Goal: Task Accomplishment & Management: Use online tool/utility

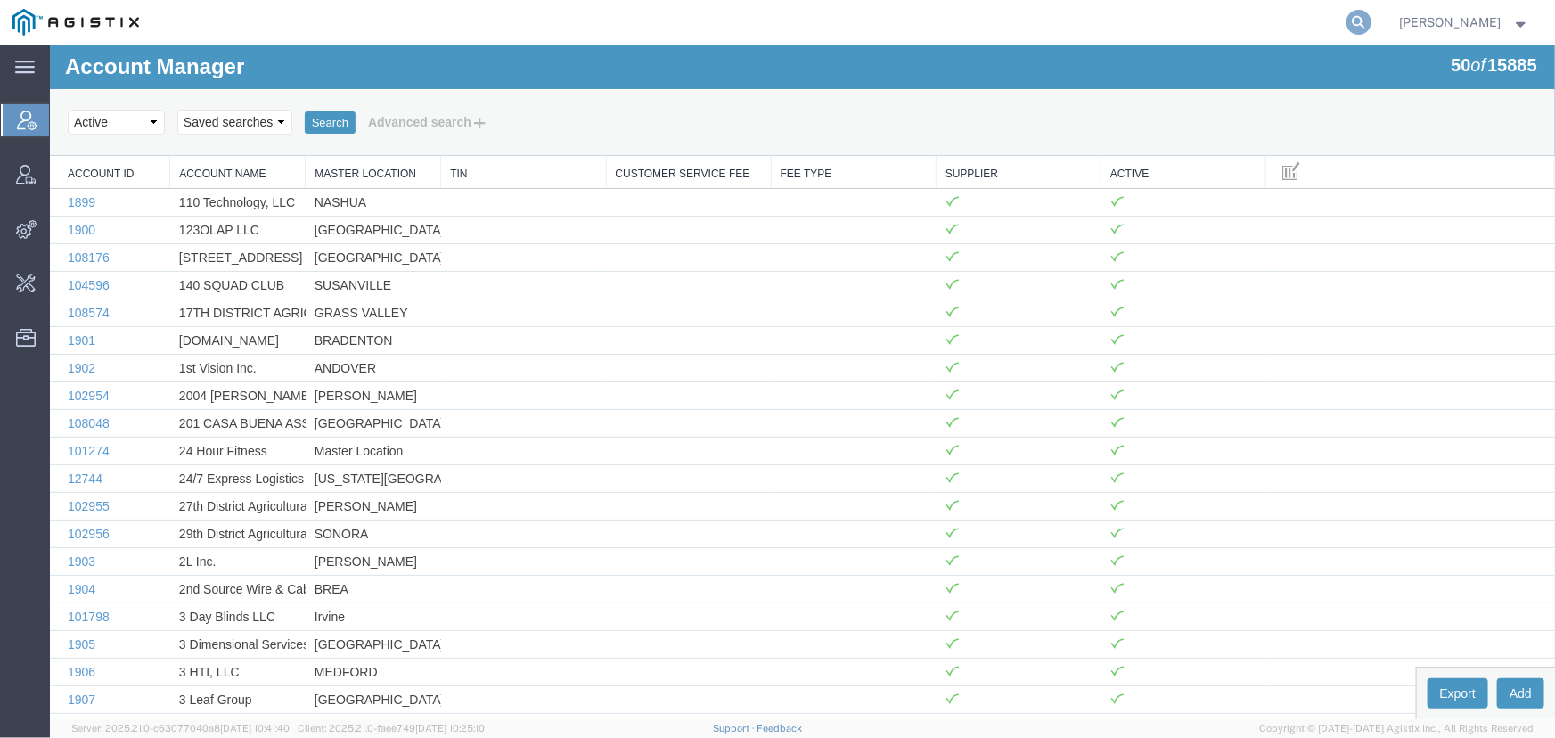
click at [1359, 18] on icon at bounding box center [1359, 22] width 25 height 25
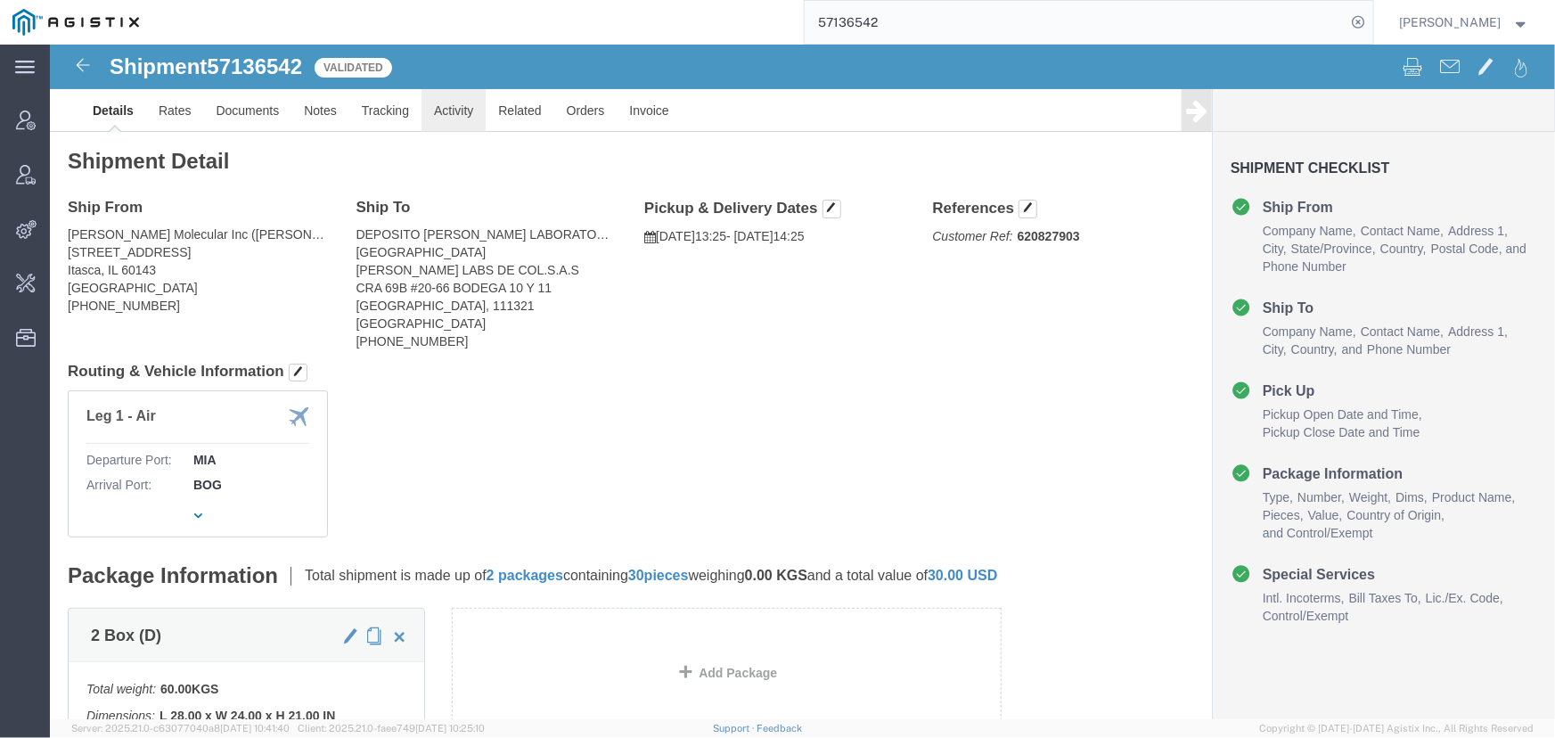
click link "Activity"
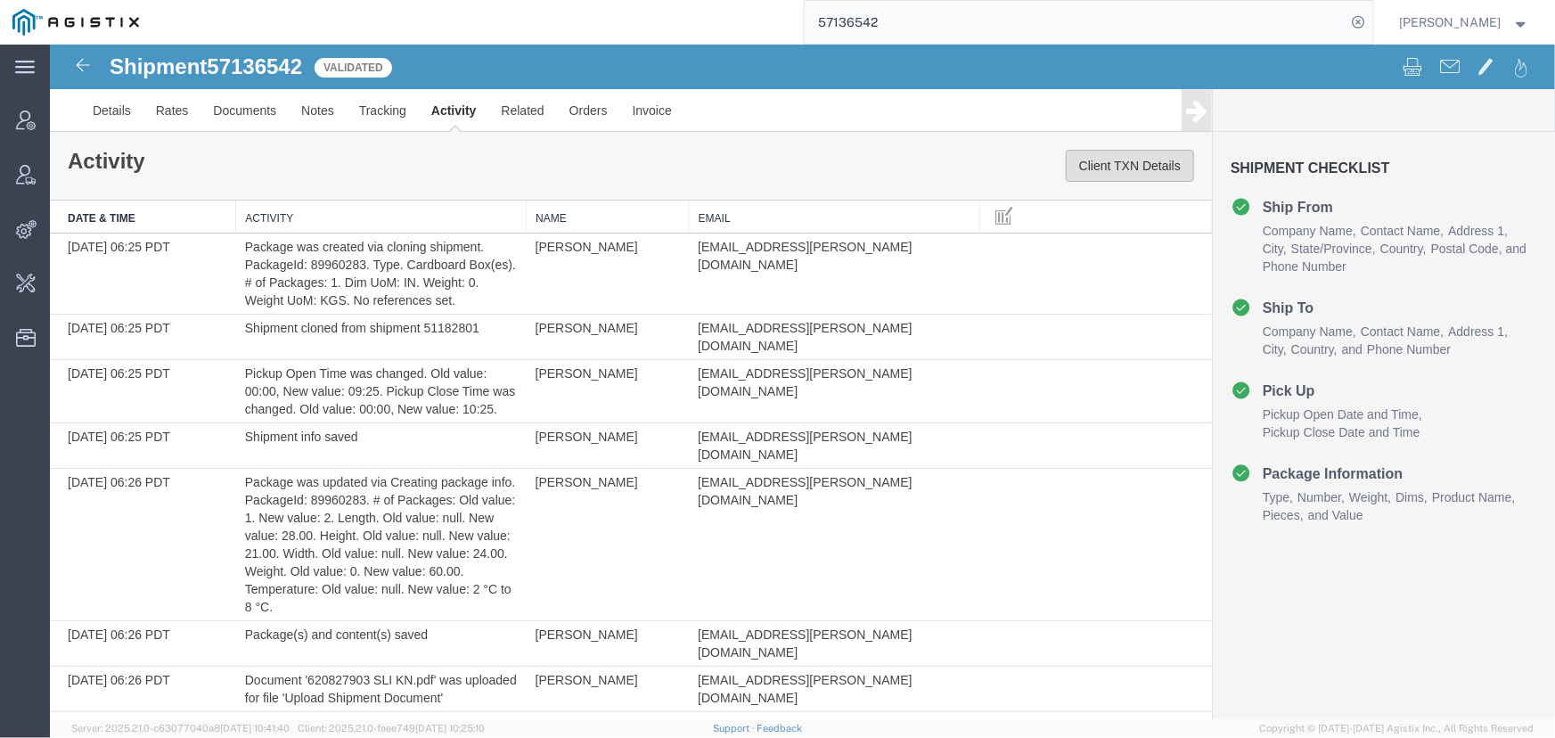
click at [1104, 166] on button "Client TXN Details" at bounding box center [1129, 165] width 128 height 32
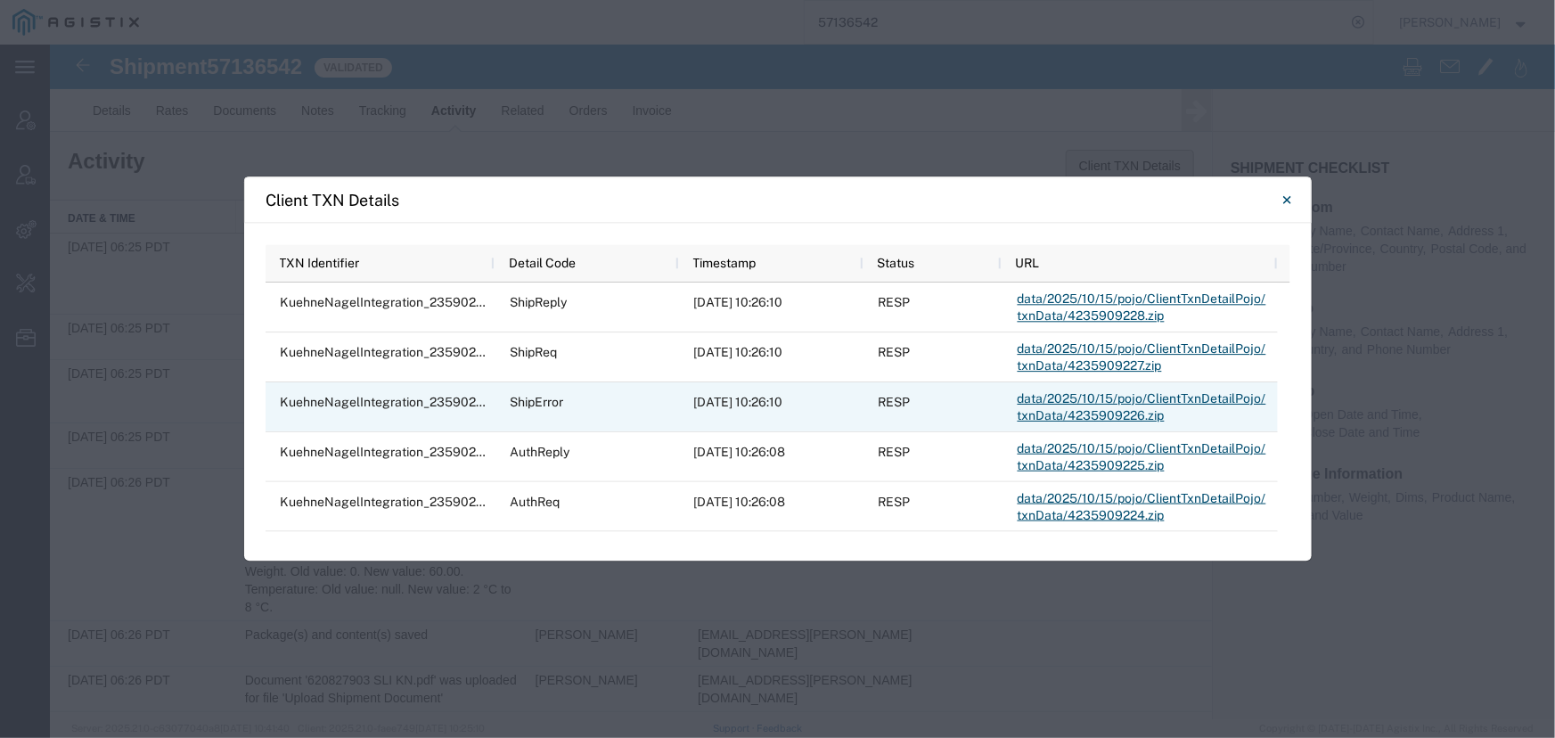
scroll to position [80, 0]
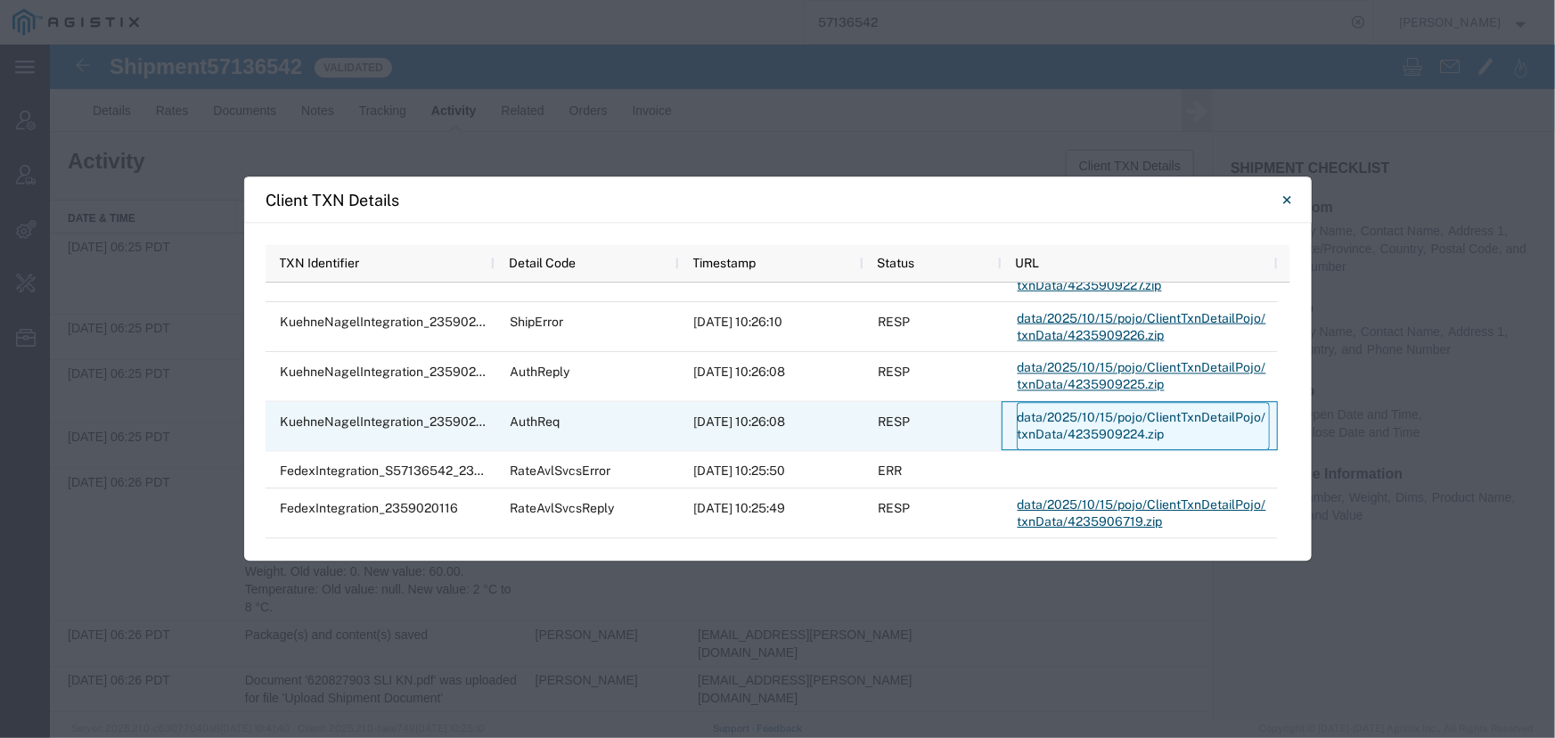
click at [1086, 427] on link "data/2025/10/15/pojo/ClientTxnDetailPojo/txnData/4235909224.zip" at bounding box center [1143, 427] width 253 height 48
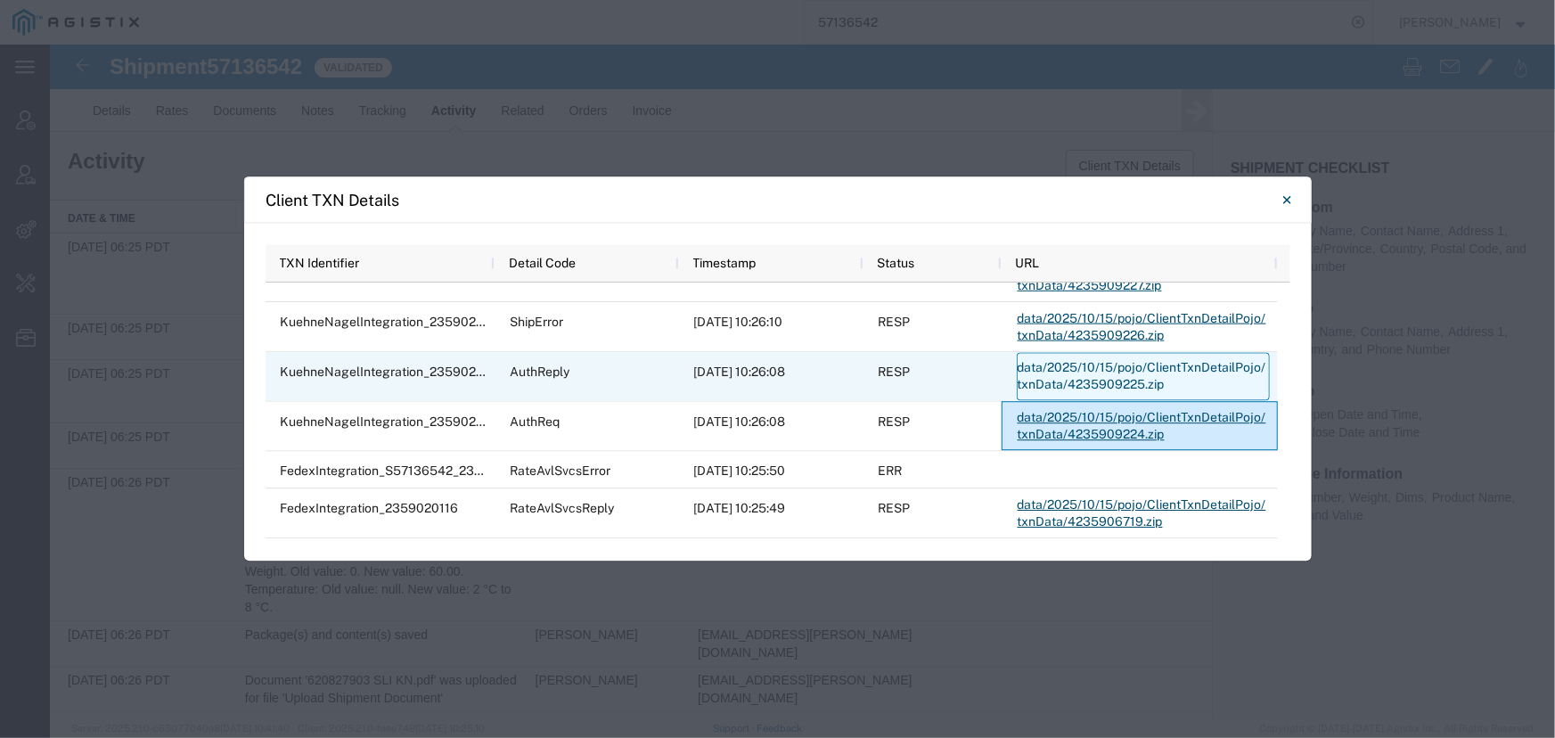
click at [1097, 378] on link "data/2025/10/15/pojo/ClientTxnDetailPojo/txnData/4235909225.zip" at bounding box center [1143, 377] width 253 height 48
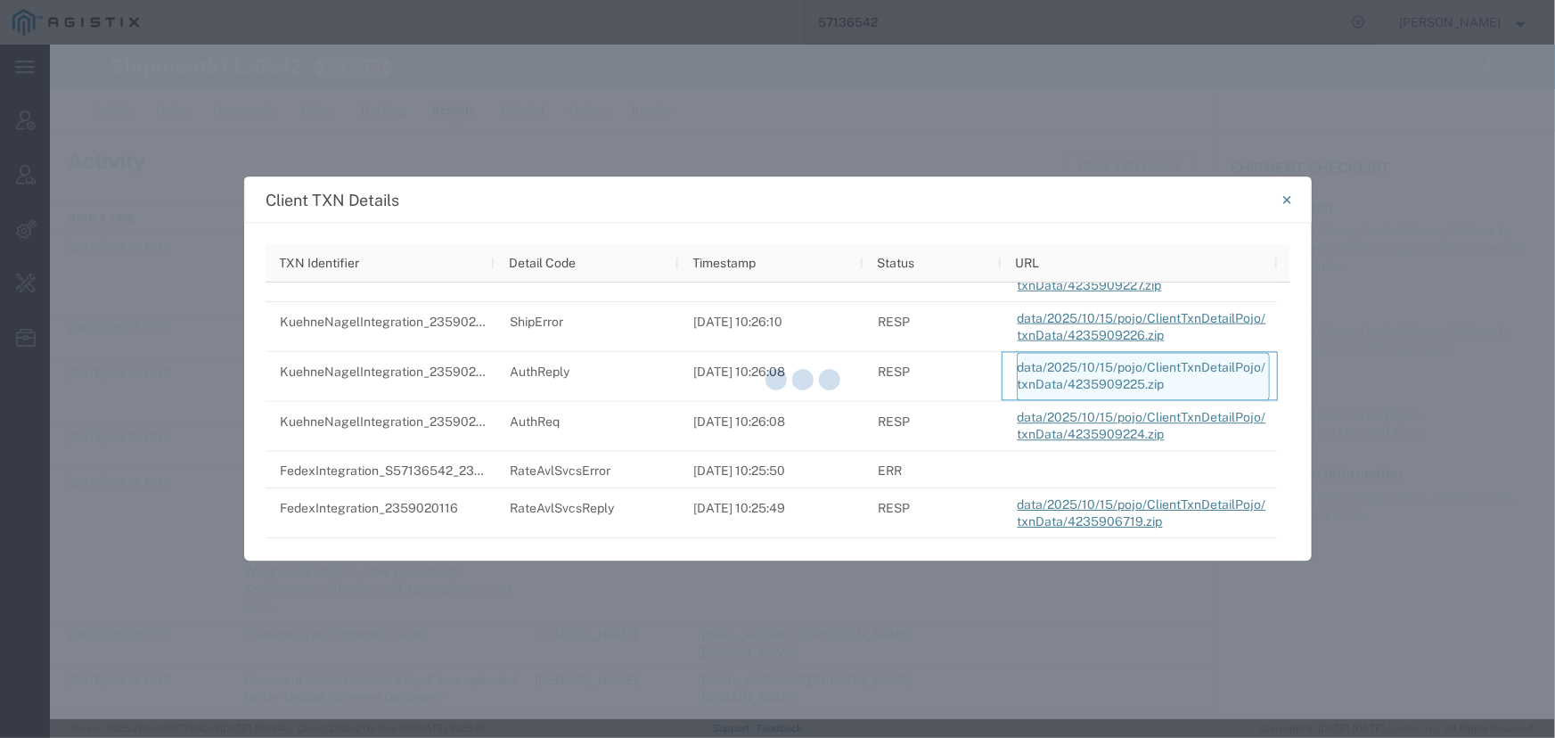
click at [1097, 378] on div at bounding box center [802, 382] width 1505 height 675
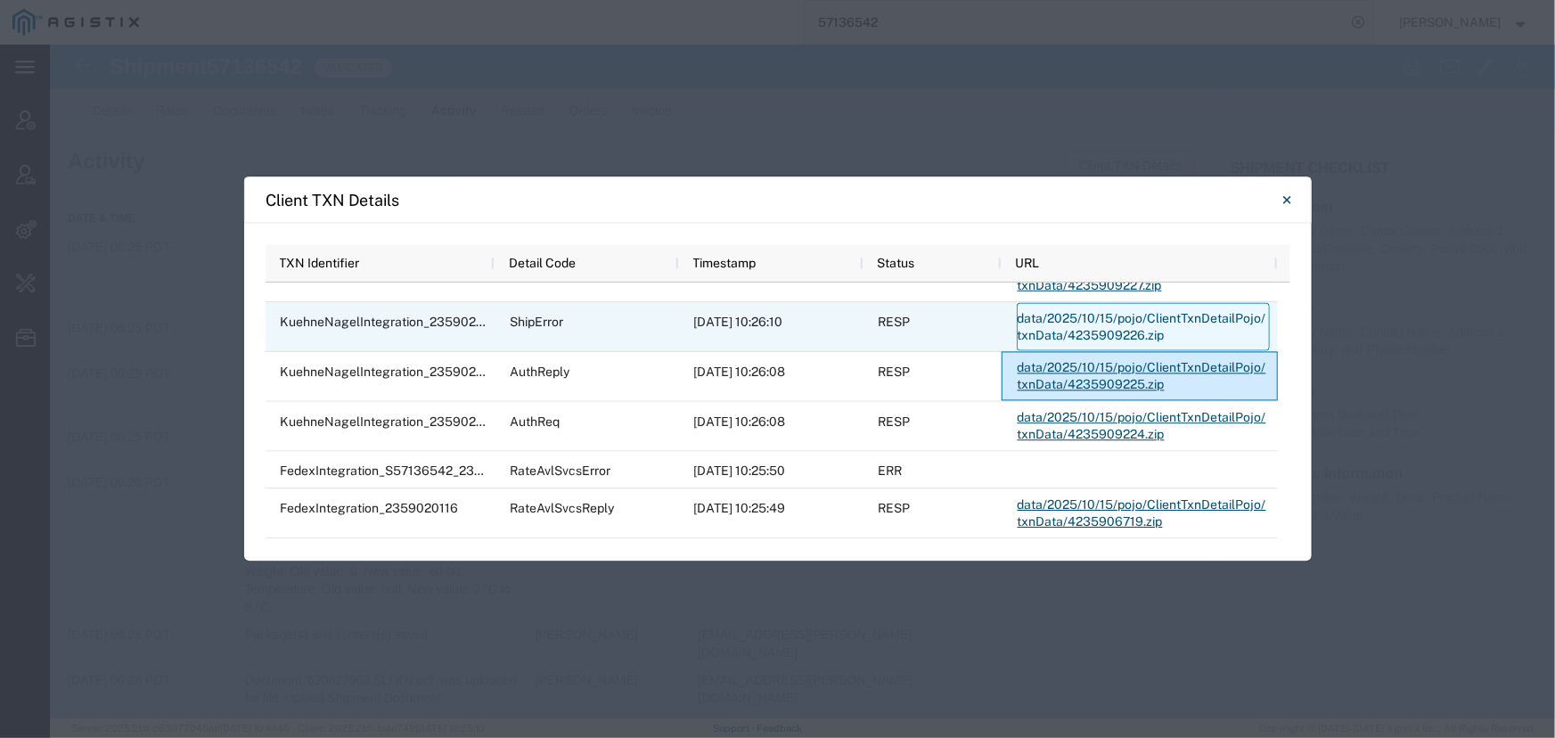
click at [1061, 328] on link "data/2025/10/15/pojo/ClientTxnDetailPojo/txnData/4235909226.zip" at bounding box center [1143, 327] width 253 height 48
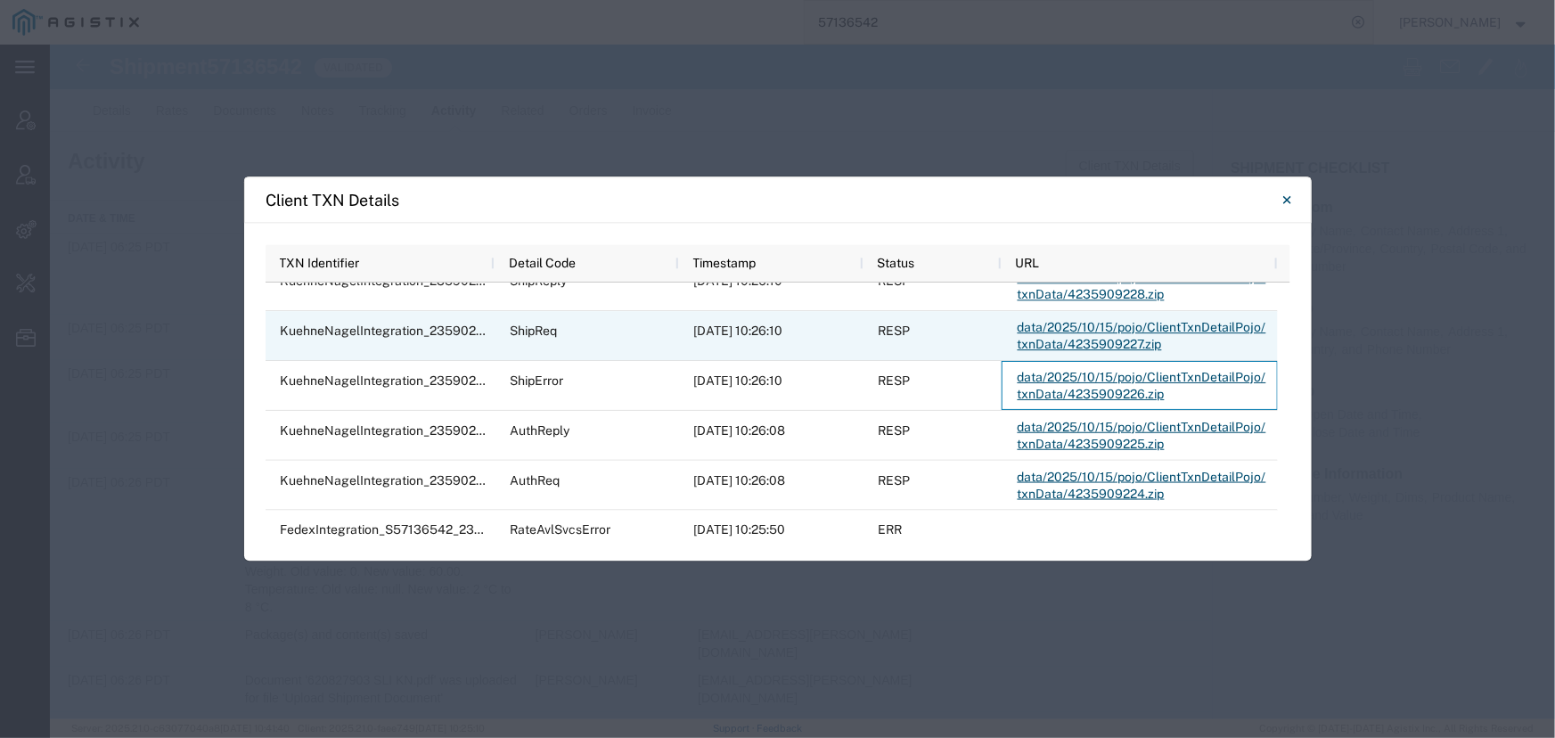
scroll to position [0, 0]
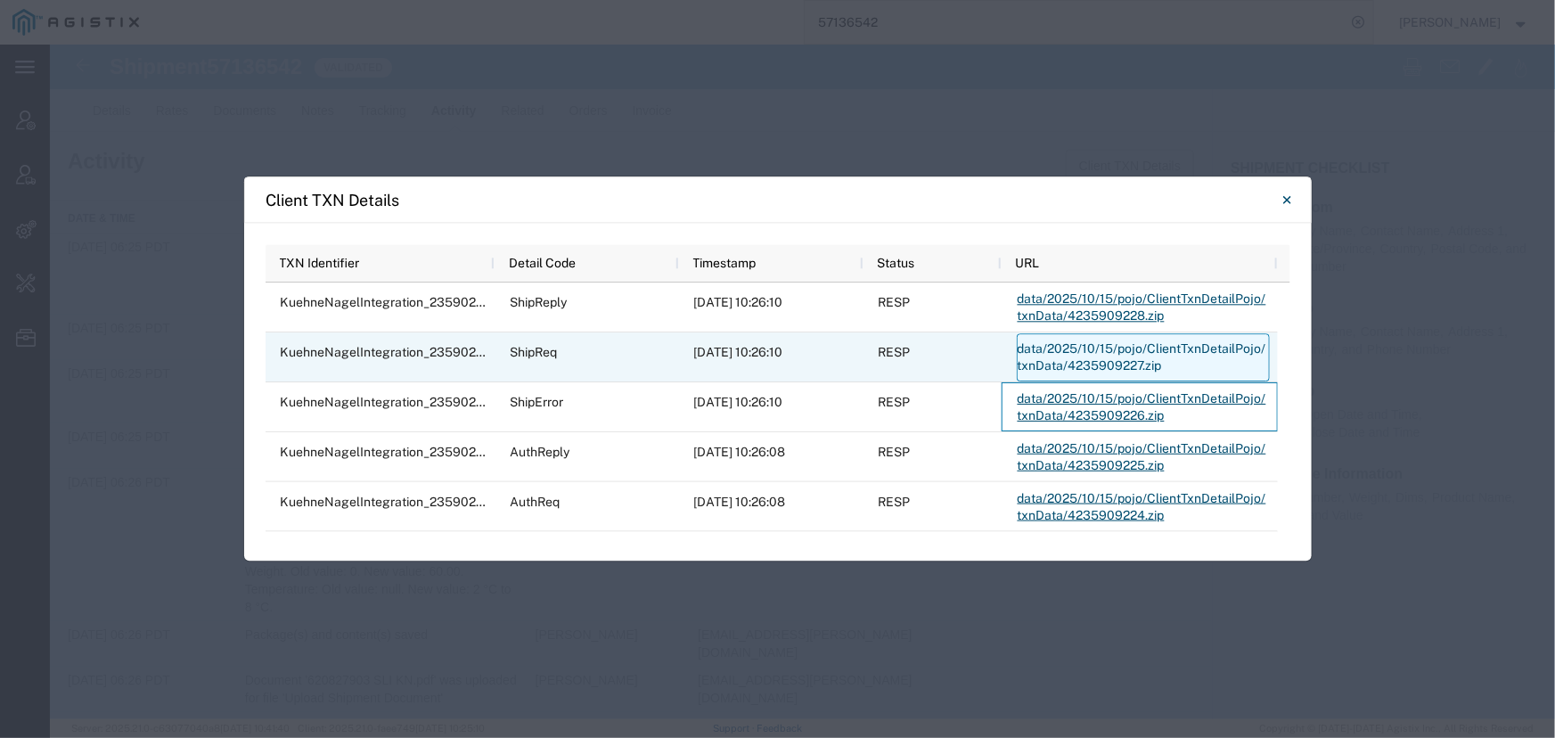
click at [1071, 361] on link "data/2025/10/15/pojo/ClientTxnDetailPojo/txnData/4235909227.zip" at bounding box center [1143, 357] width 253 height 48
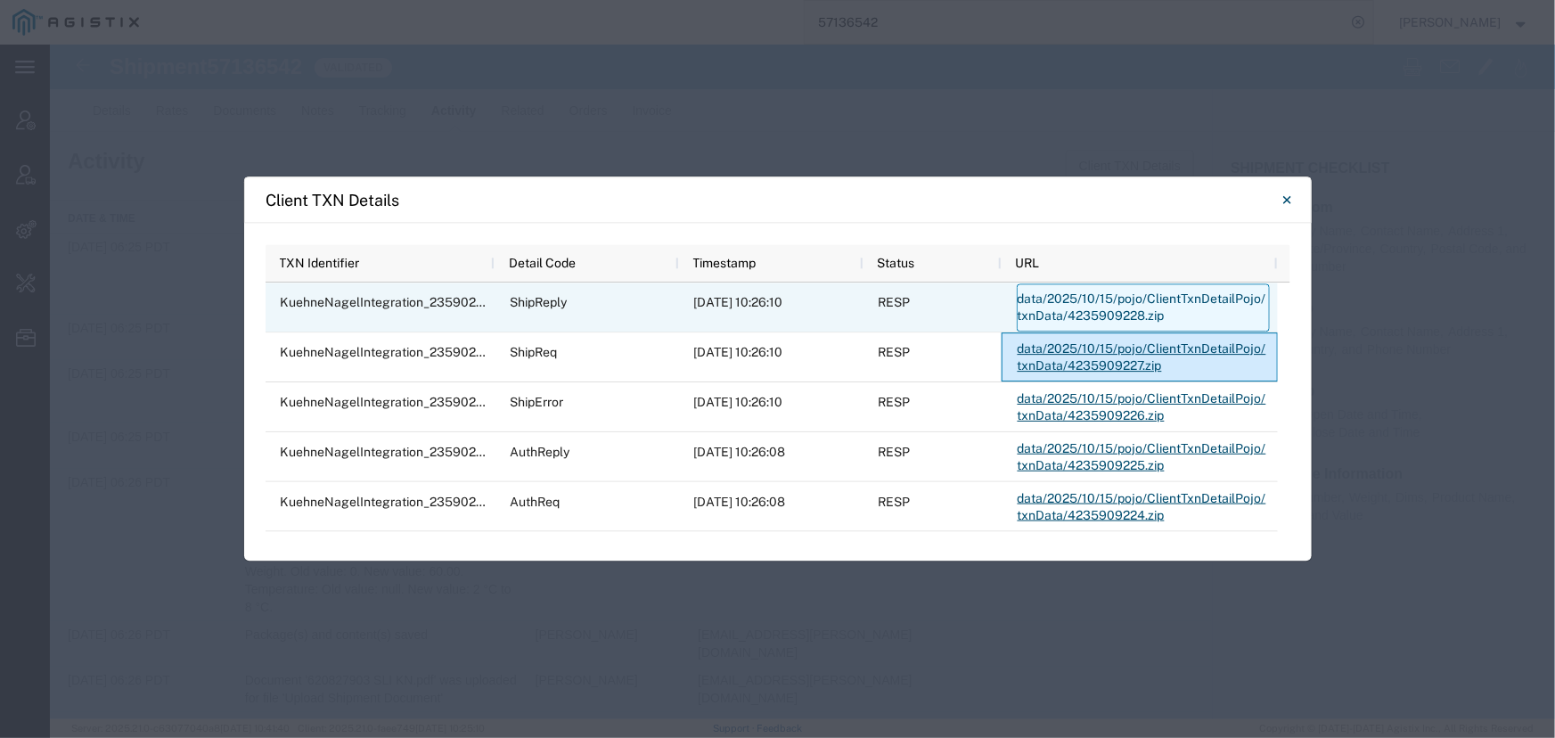
click at [1077, 305] on link "data/2025/10/15/pojo/ClientTxnDetailPojo/txnData/4235909228.zip" at bounding box center [1143, 307] width 253 height 48
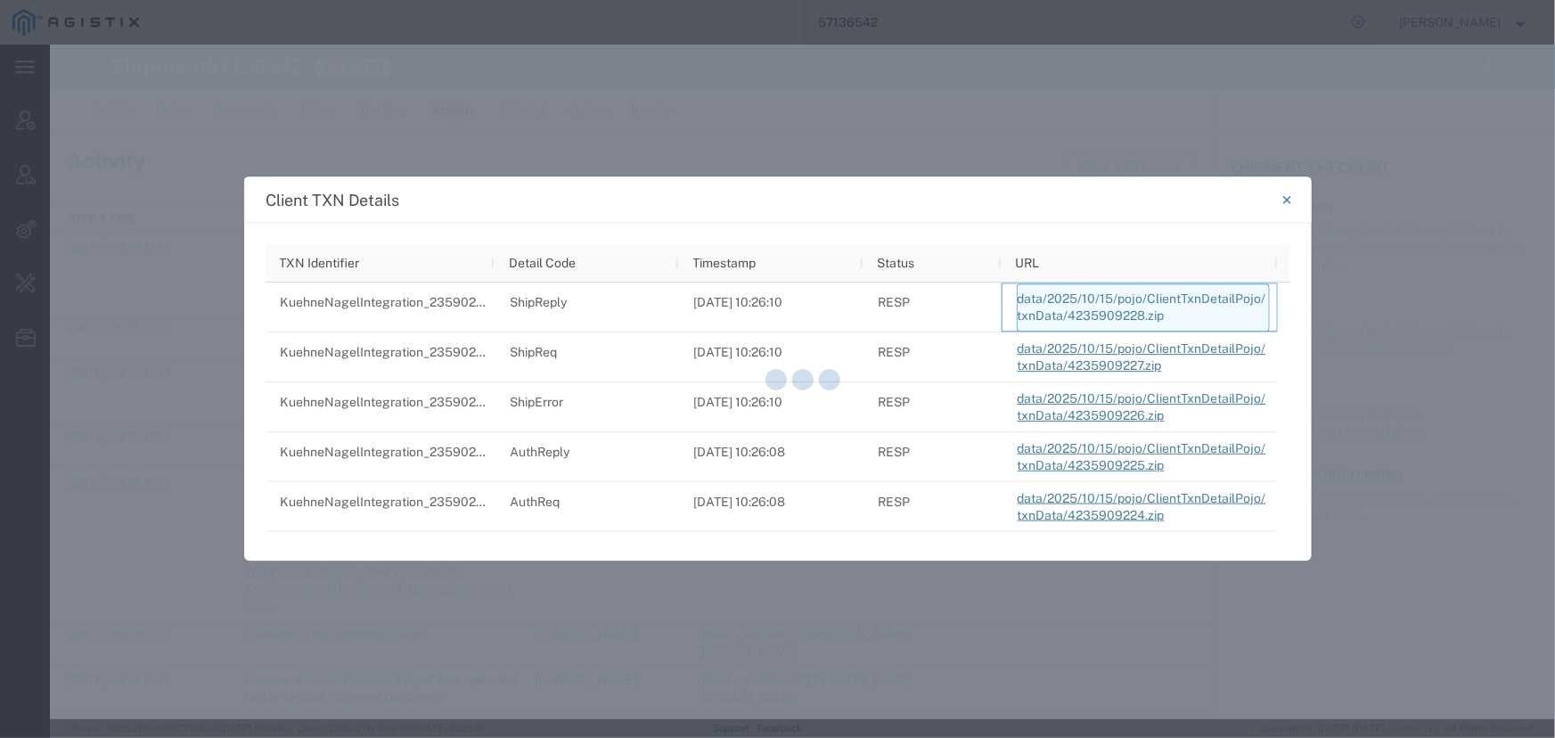
click at [1077, 305] on div at bounding box center [802, 382] width 1505 height 675
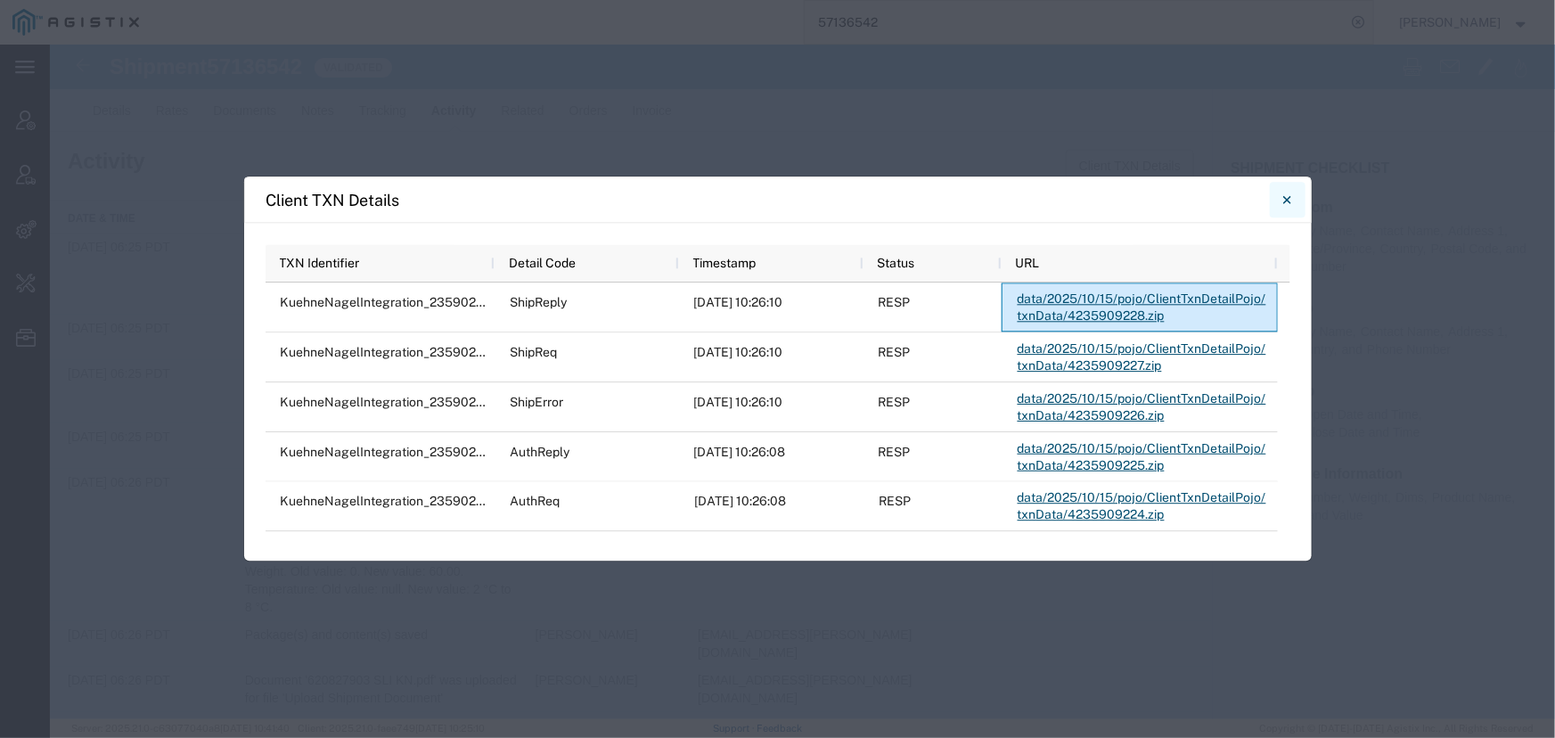
click at [1284, 201] on icon "Close" at bounding box center [1287, 199] width 8 height 21
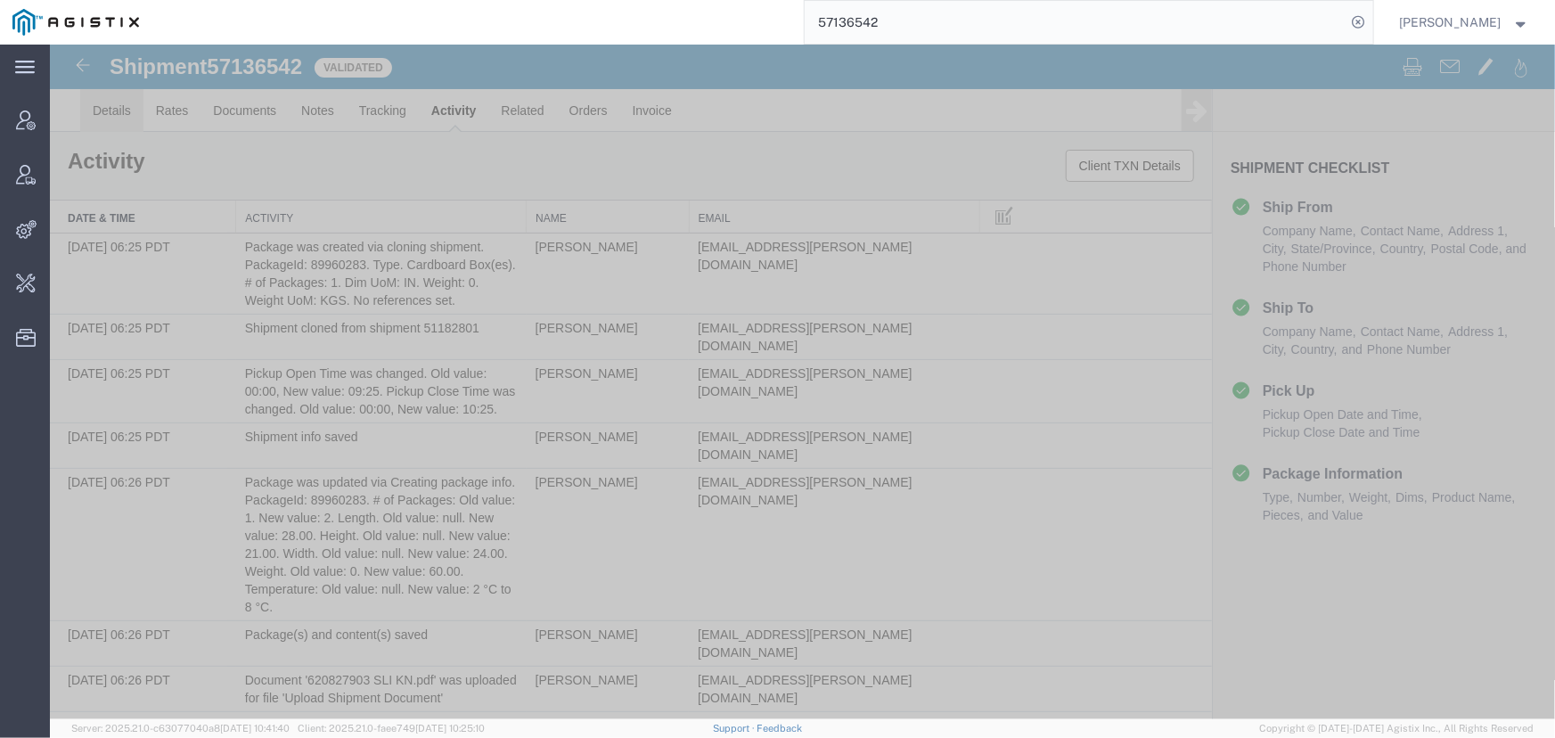
click at [118, 109] on link "Details" at bounding box center [110, 109] width 63 height 43
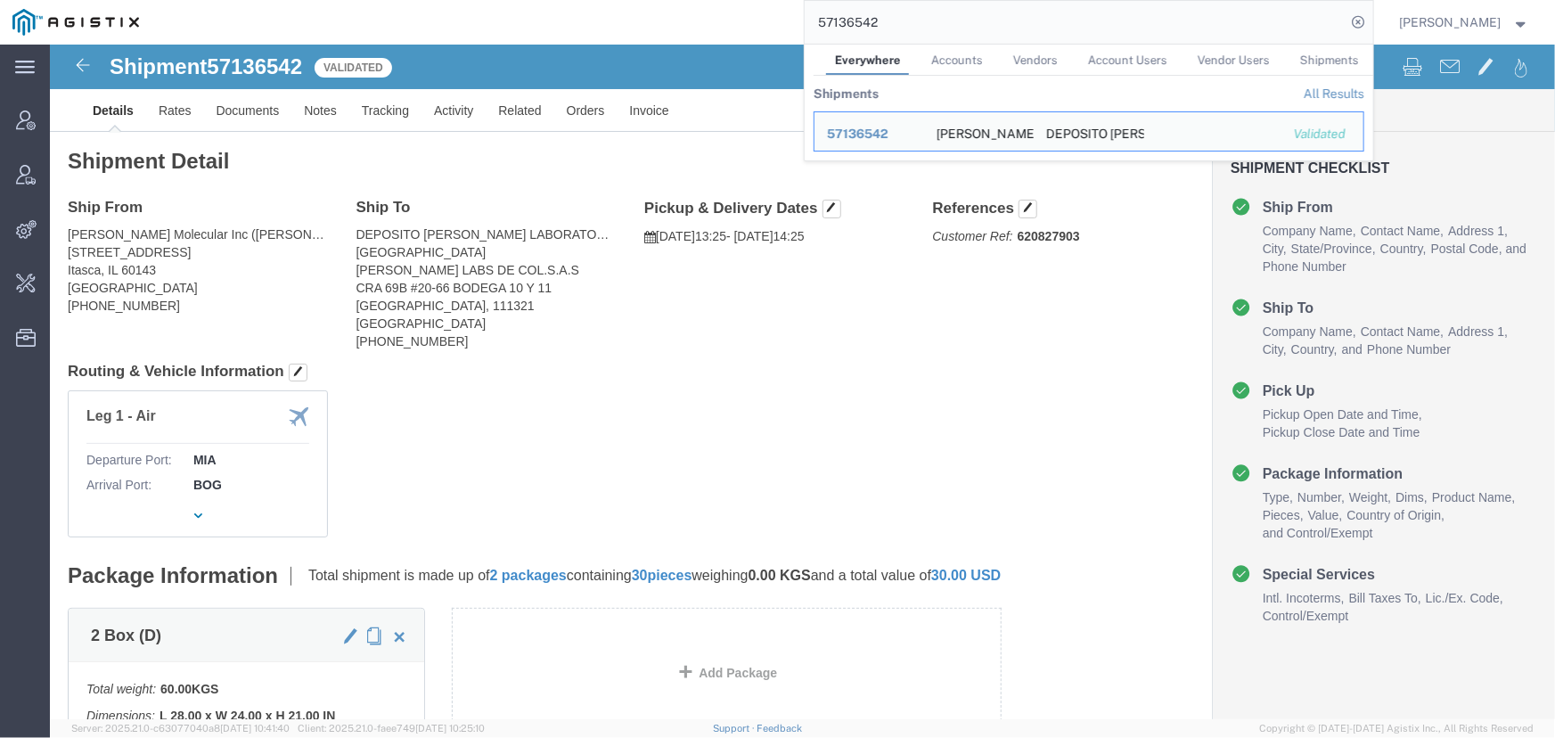
drag, startPoint x: 901, startPoint y: 21, endPoint x: 630, endPoint y: 24, distance: 270.9
click at [630, 24] on div "57136542 Everywhere Accounts Vendors Account Users Vendor Users Shipments Shipm…" at bounding box center [763, 22] width 1222 height 45
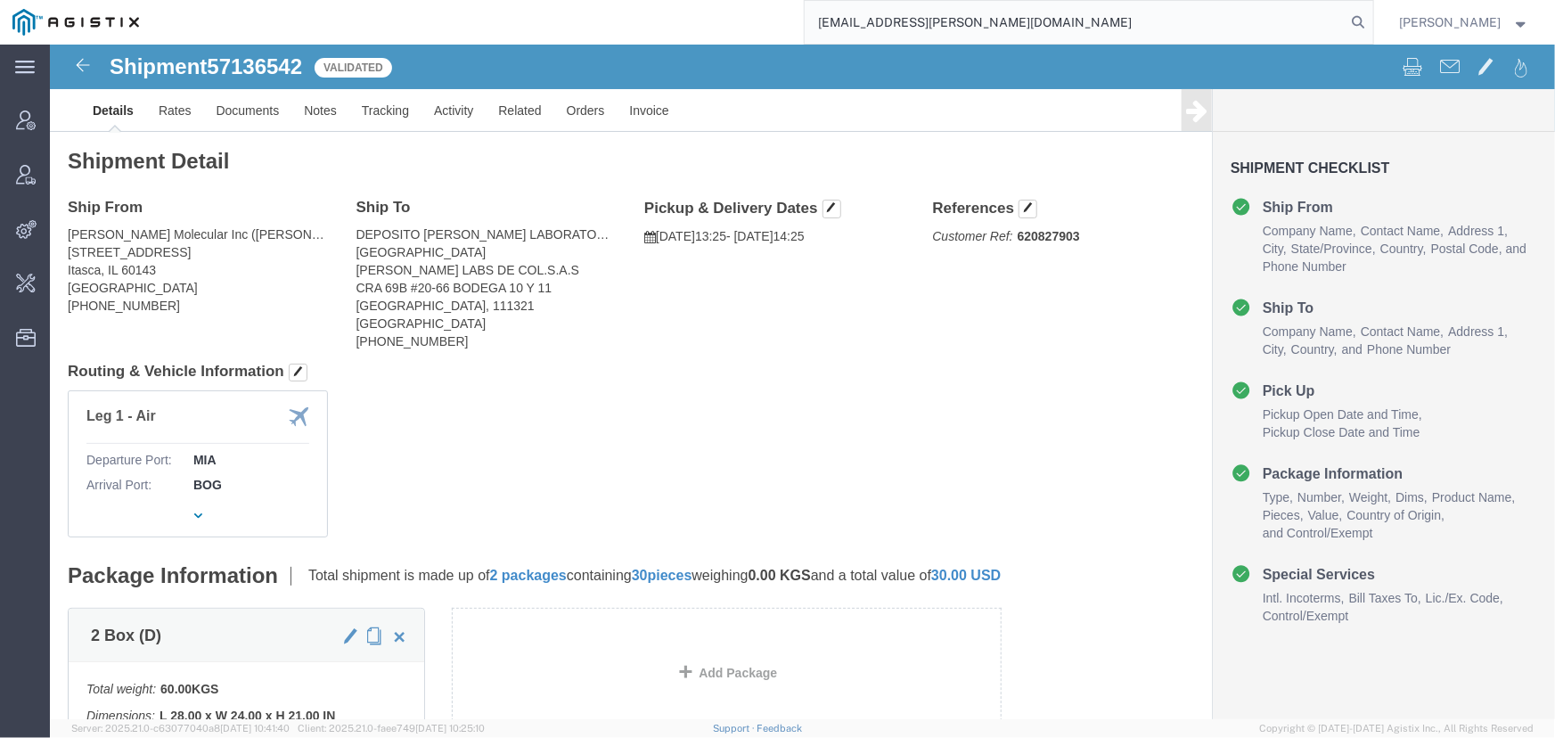
type input "[EMAIL_ADDRESS][PERSON_NAME][DOMAIN_NAME]"
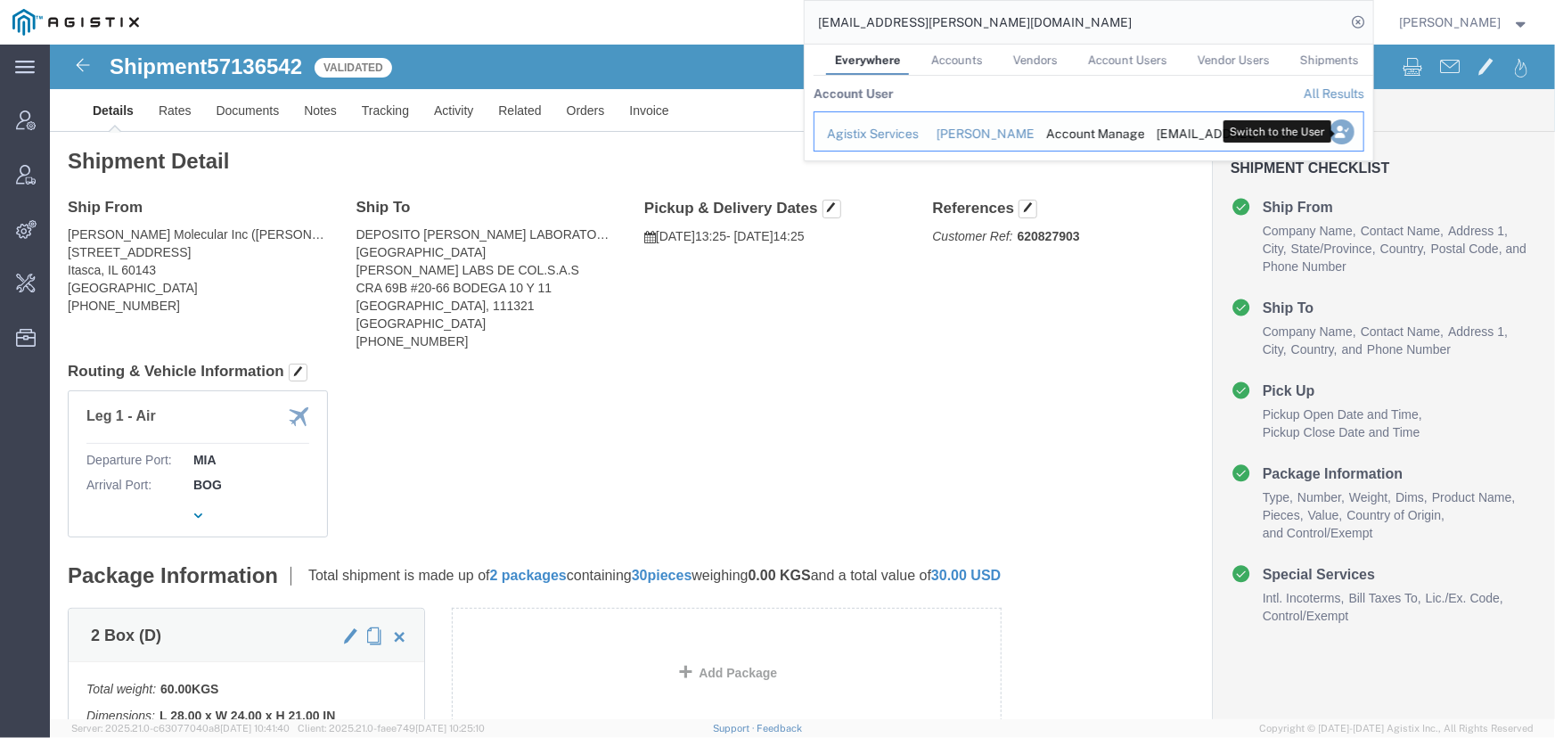
click at [1336, 131] on icon "Search Results" at bounding box center [1341, 131] width 25 height 25
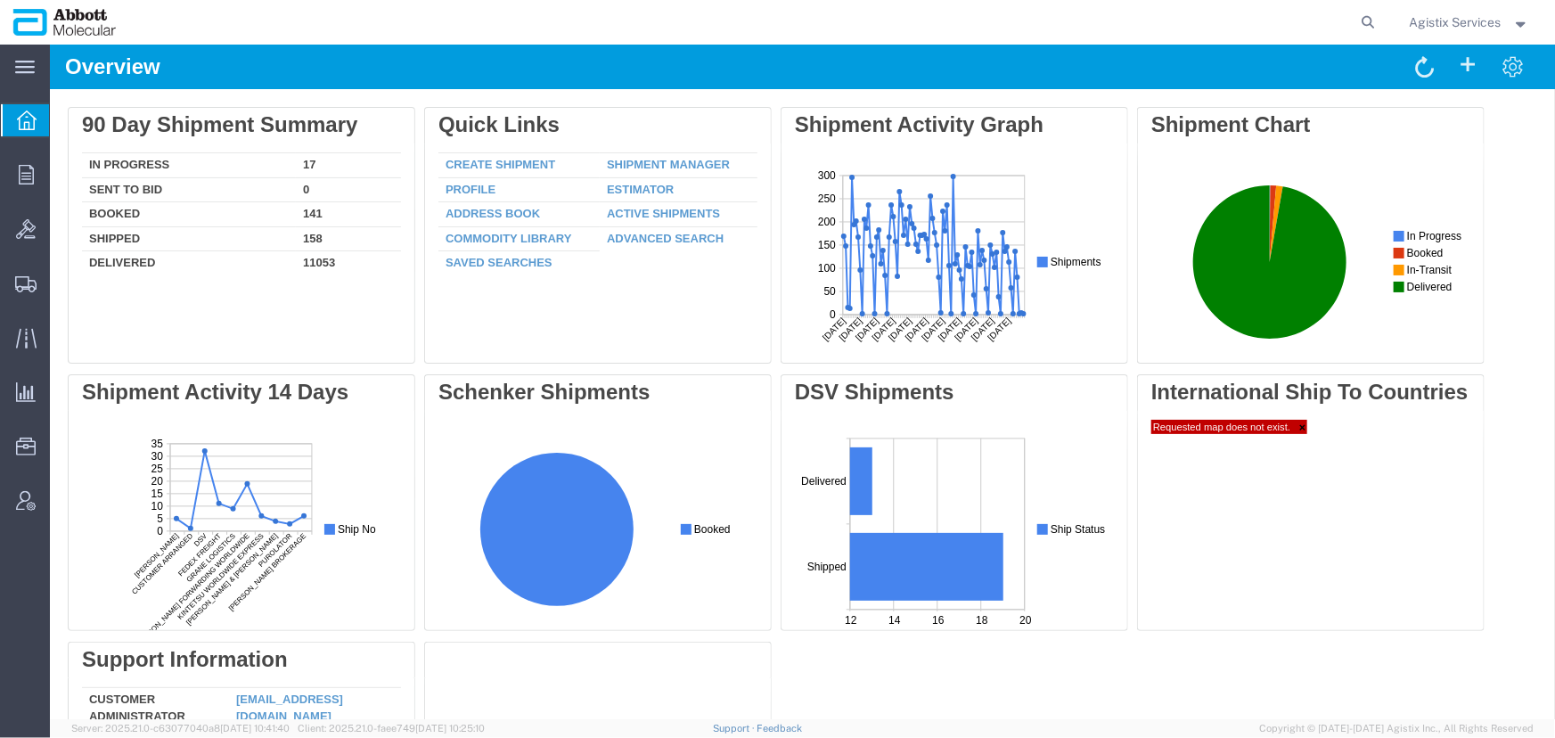
click at [1355, 30] on form at bounding box center [1369, 22] width 29 height 45
click at [1367, 18] on icon at bounding box center [1368, 22] width 25 height 25
type input "57136542"
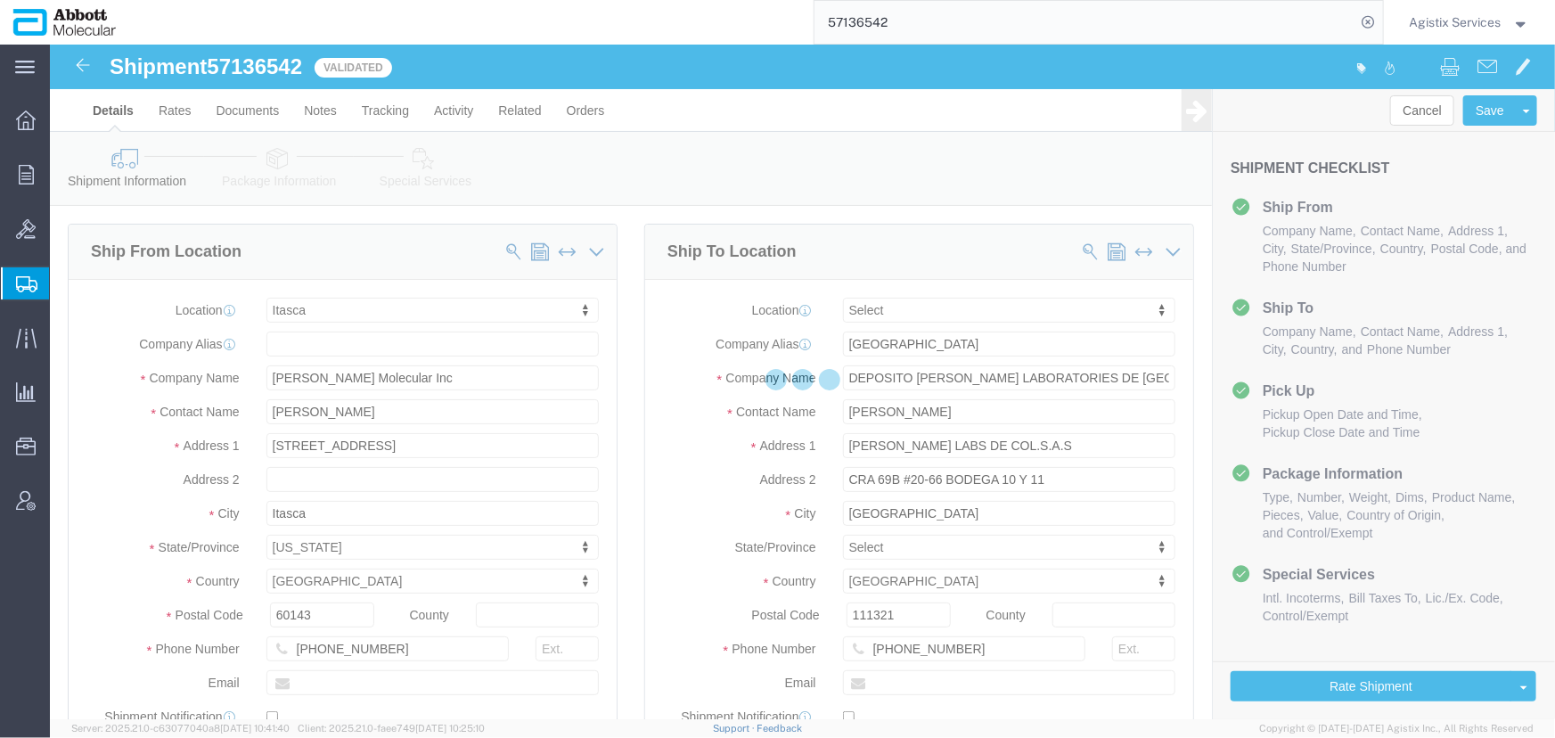
select select "48454"
select select
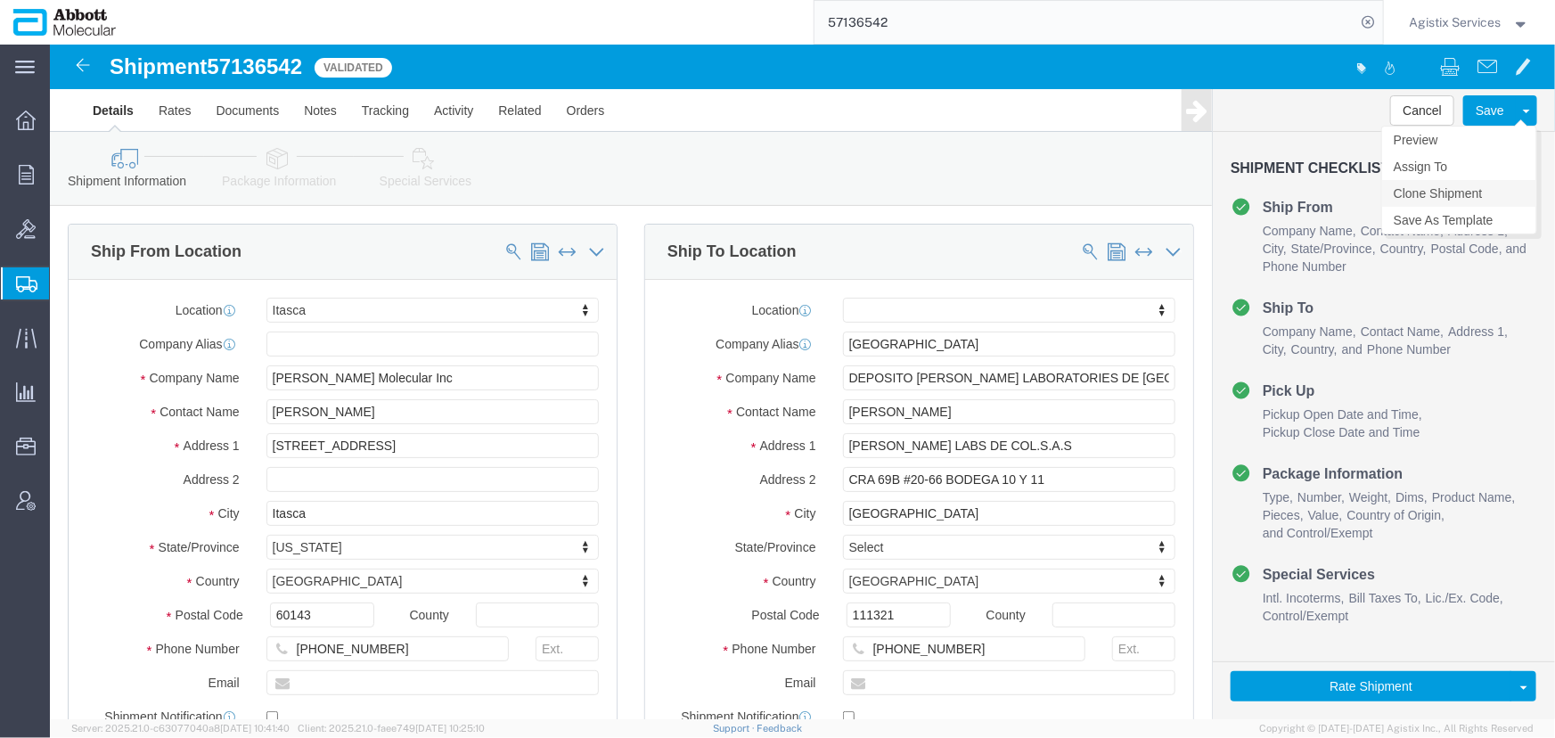
click link "Clone Shipment"
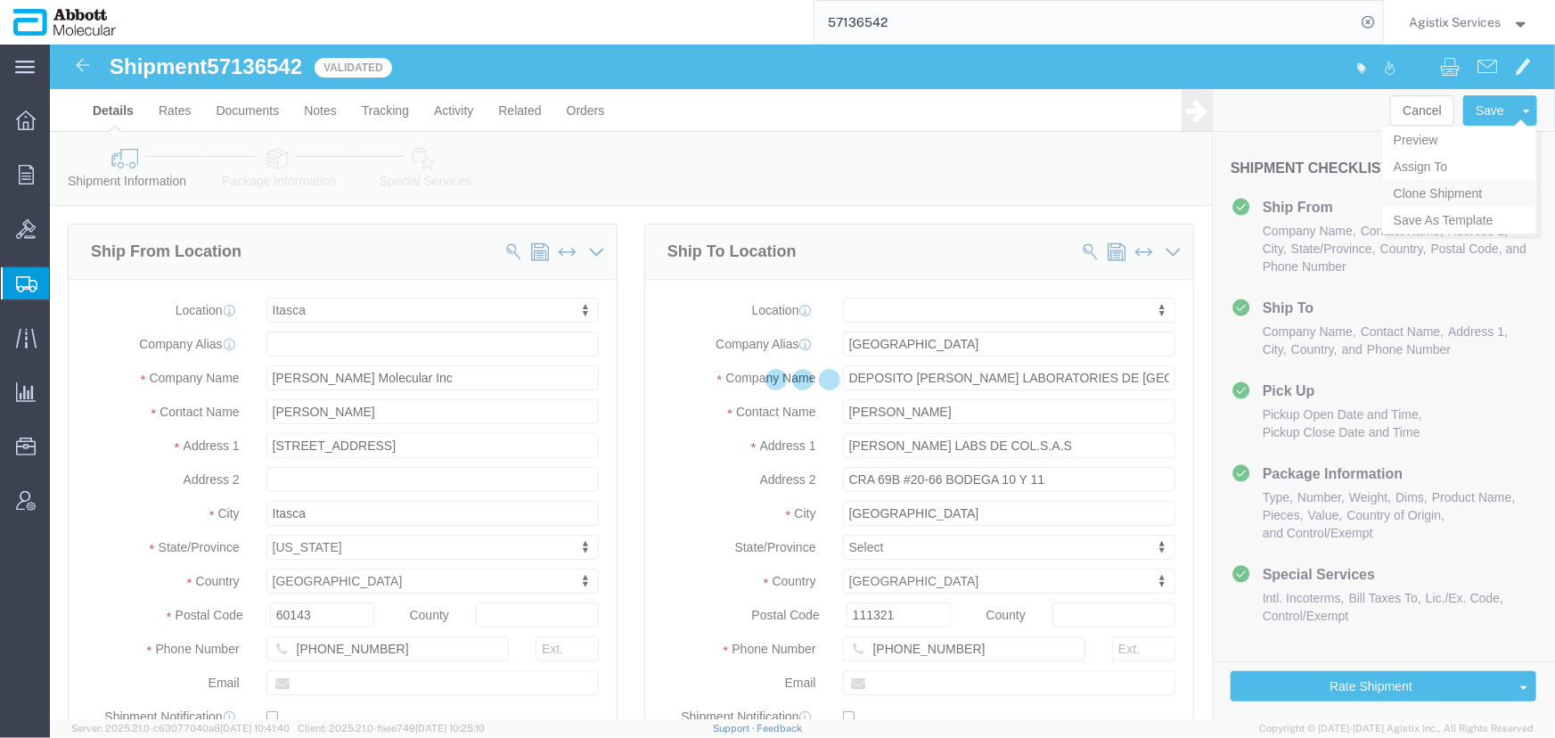
select select "48454"
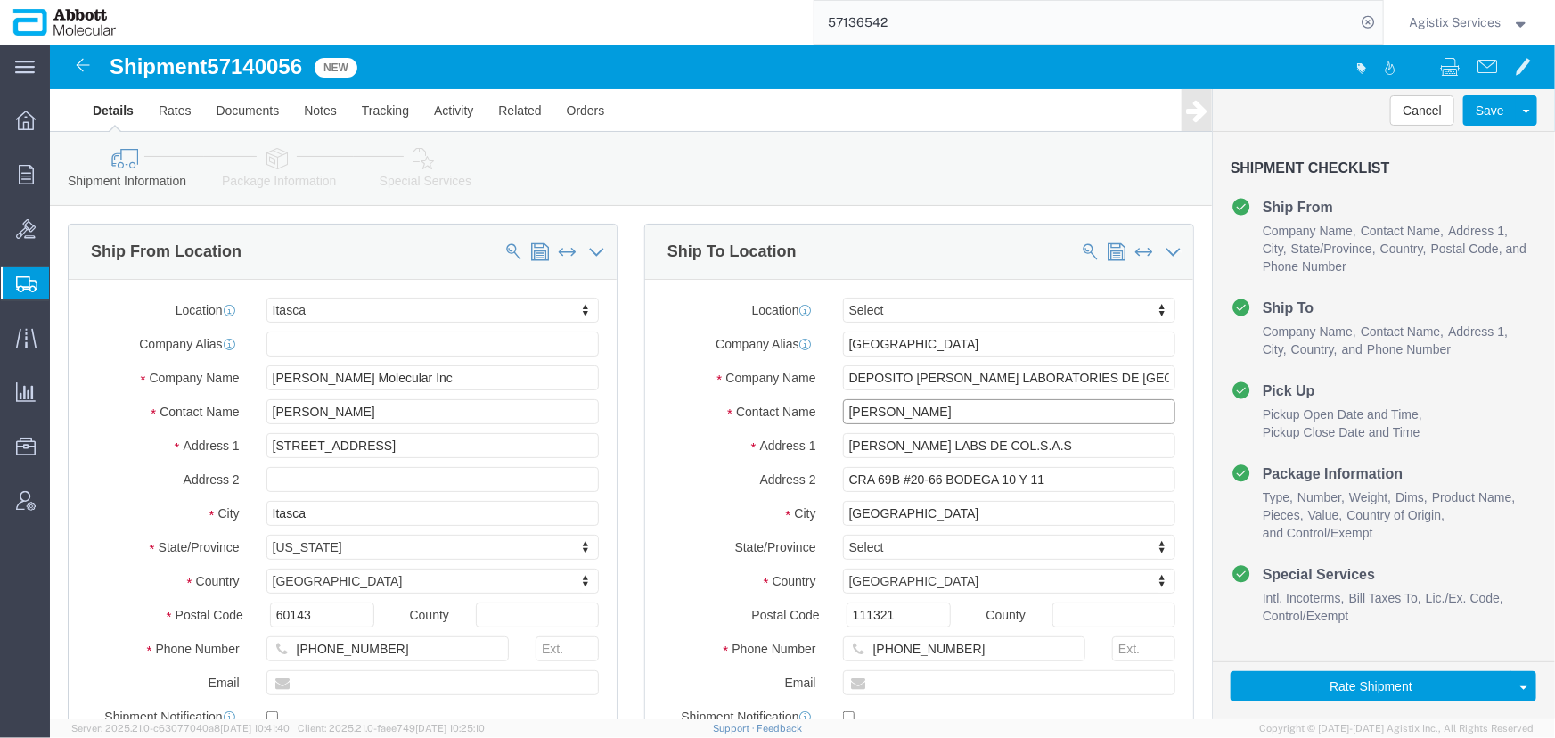
drag, startPoint x: 921, startPoint y: 366, endPoint x: 534, endPoint y: 370, distance: 387.7
click div "Ship From Location Location Itasca Select My Profile Location Des Plaines Des P…"
type input "Test JJ"
drag, startPoint x: 143, startPoint y: 358, endPoint x: 84, endPoint y: 356, distance: 58.8
click div "Contact Name John Platt"
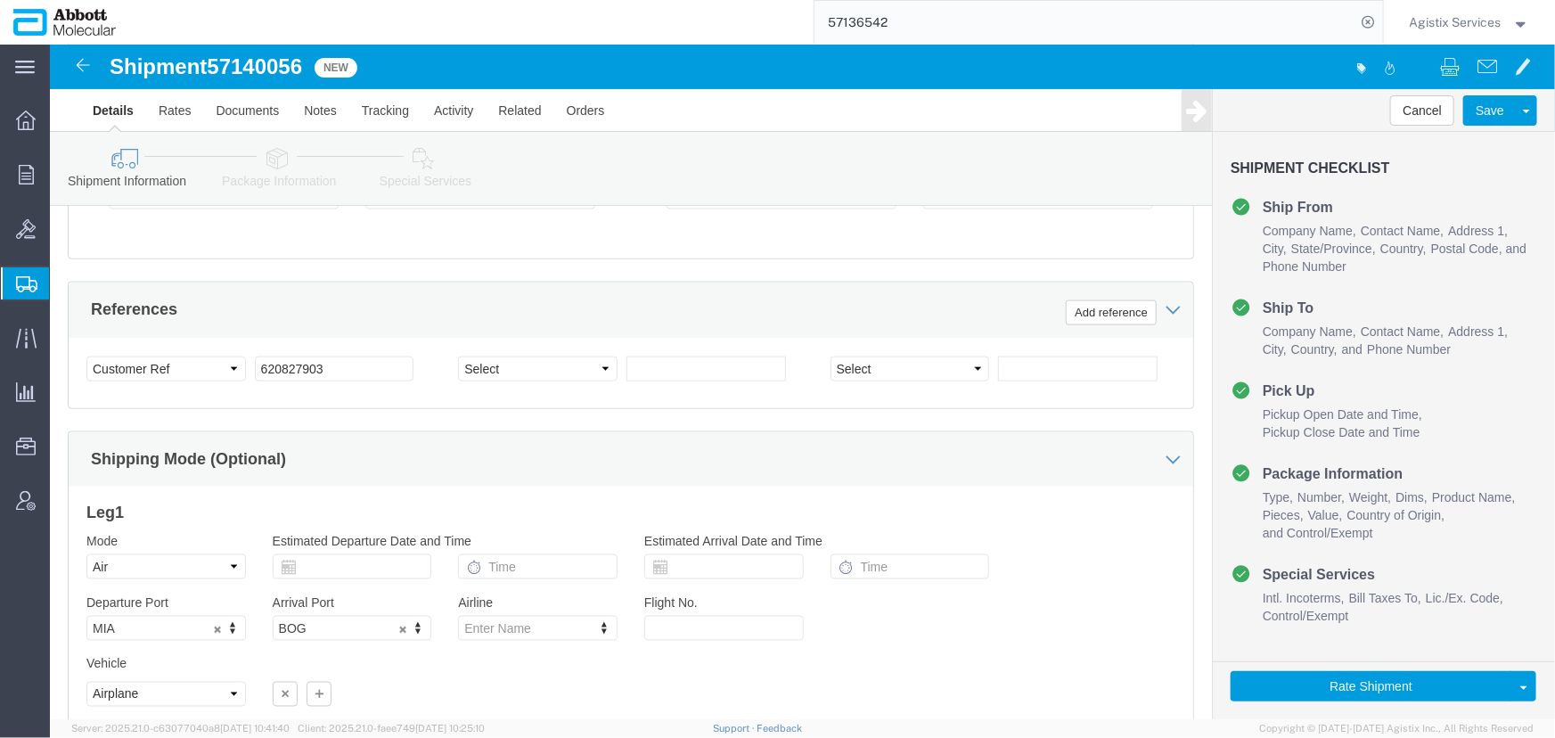
scroll to position [1134, 0]
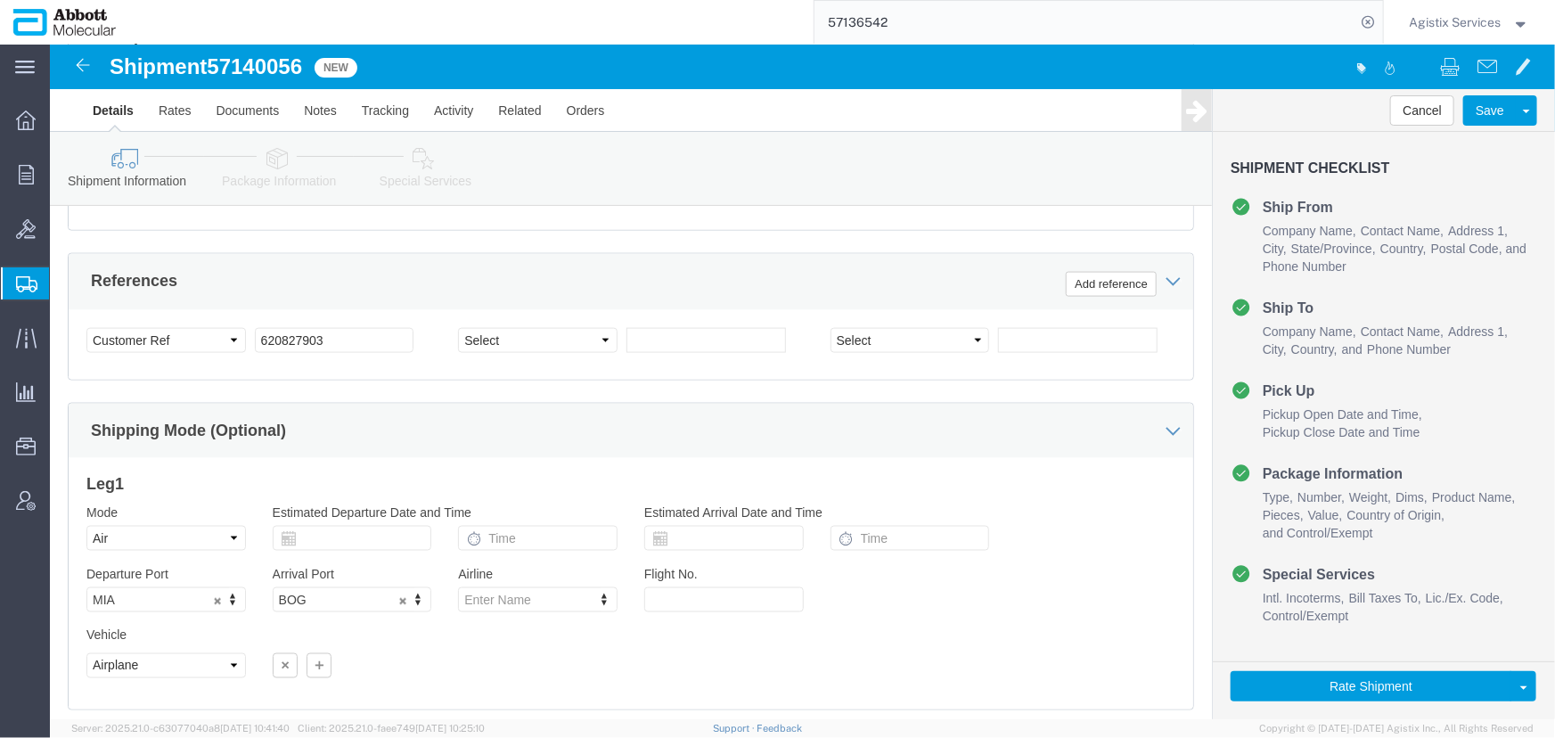
type input "Test JJ"
drag, startPoint x: 308, startPoint y: 268, endPoint x: -79, endPoint y: 250, distance: 388.1
click html "Shipment 57140056 New Details Rates Documents Notes Tracking Activity Related O…"
type input "Test"
click icon
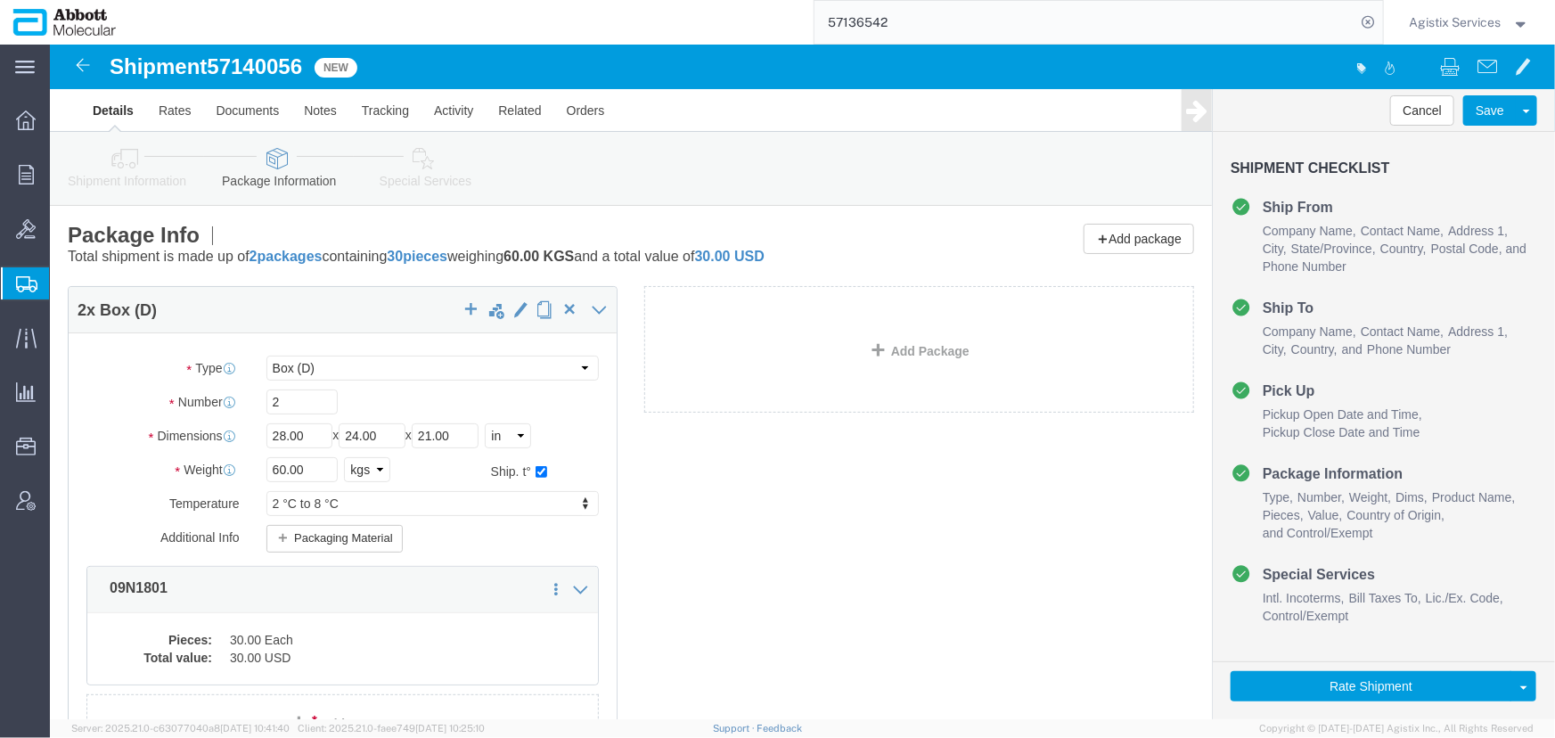
click link "Special Services"
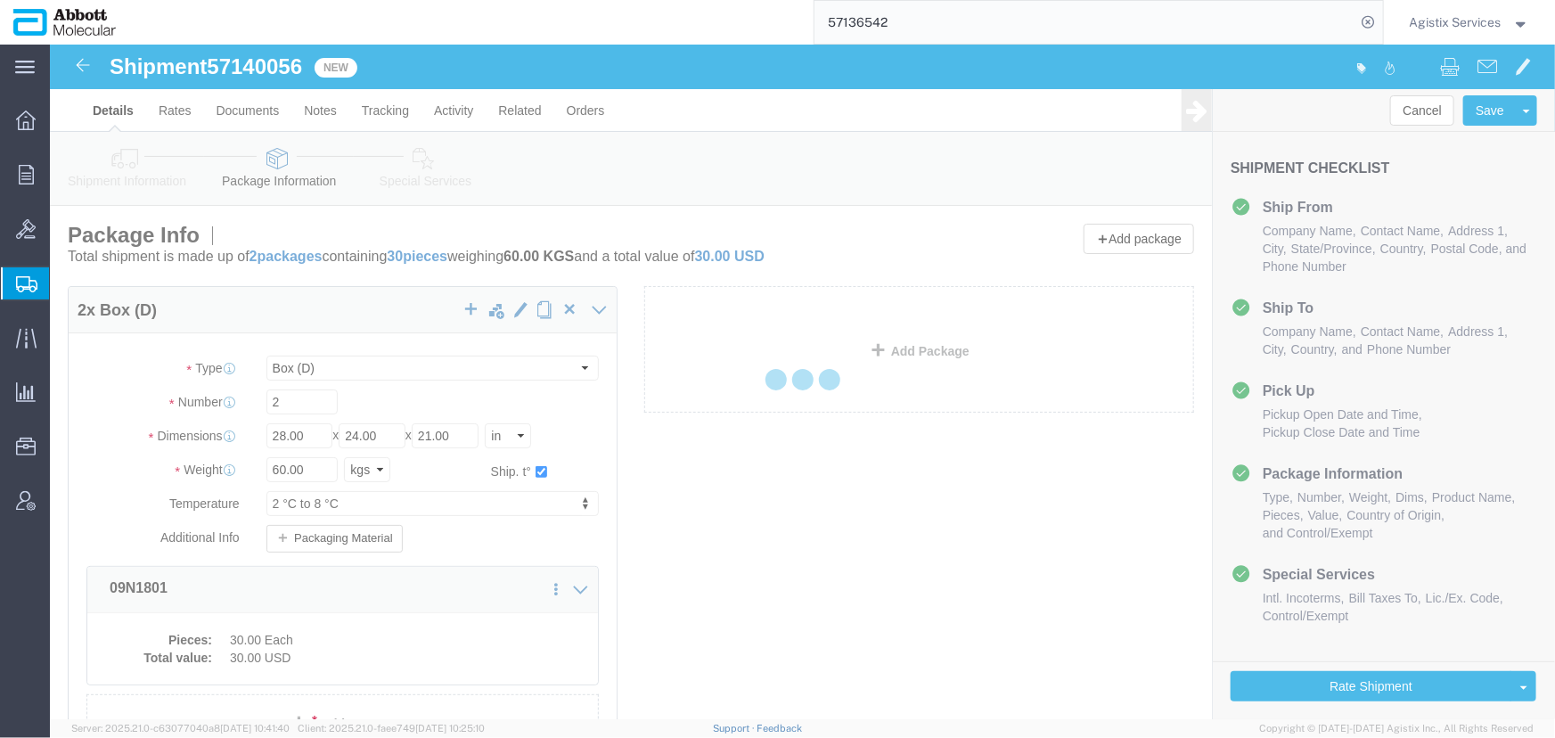
select select
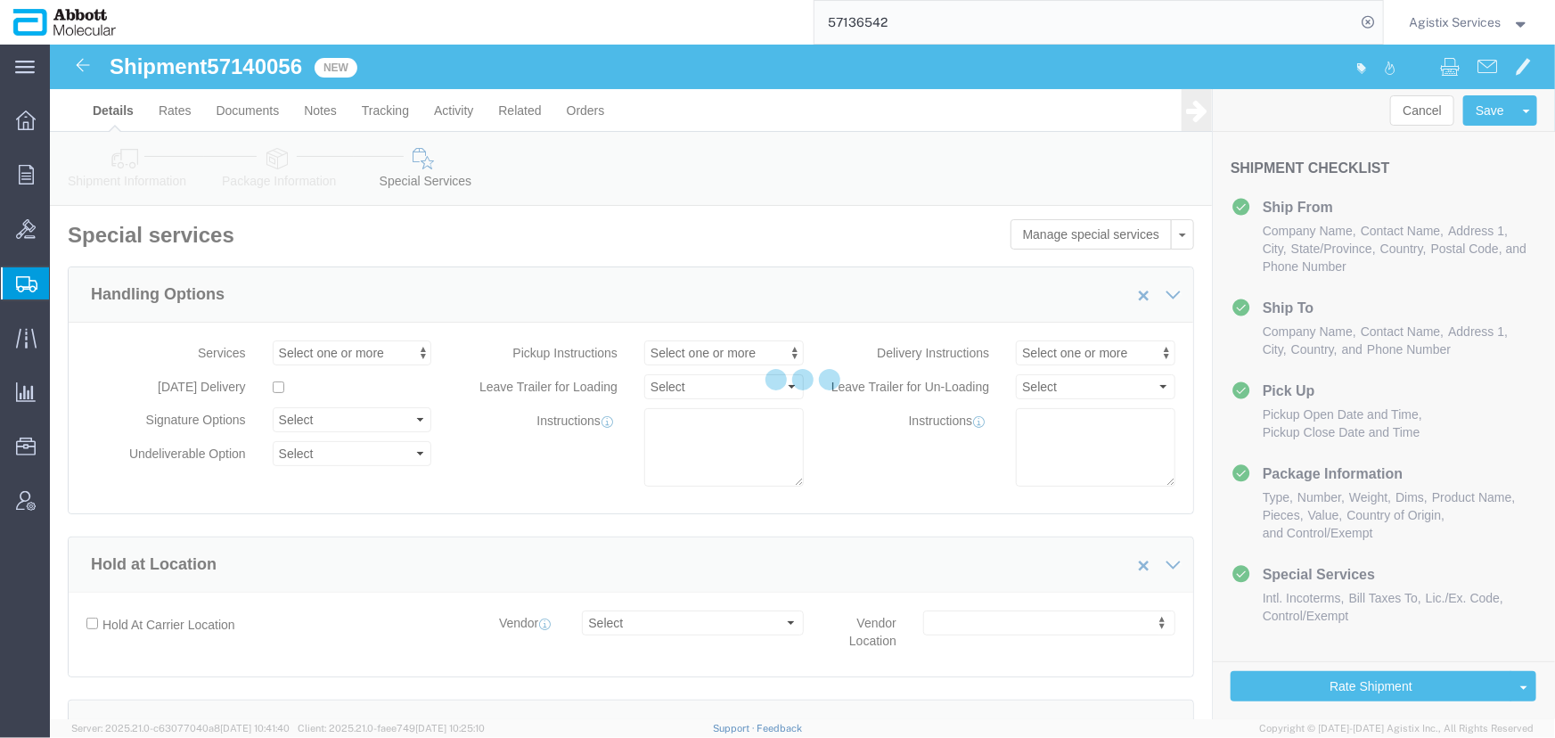
select select "COSTCENTER"
select select "60371"
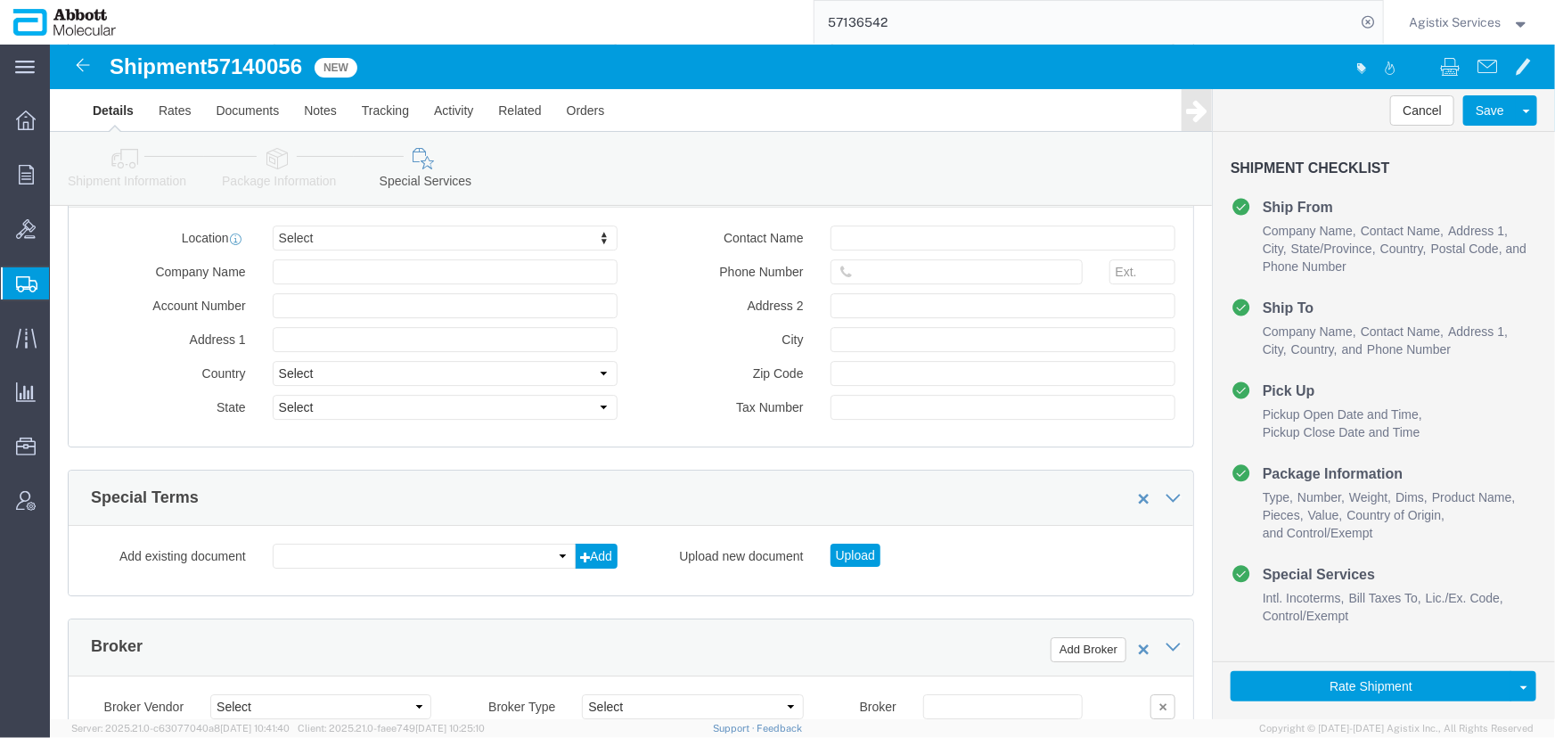
scroll to position [2674, 0]
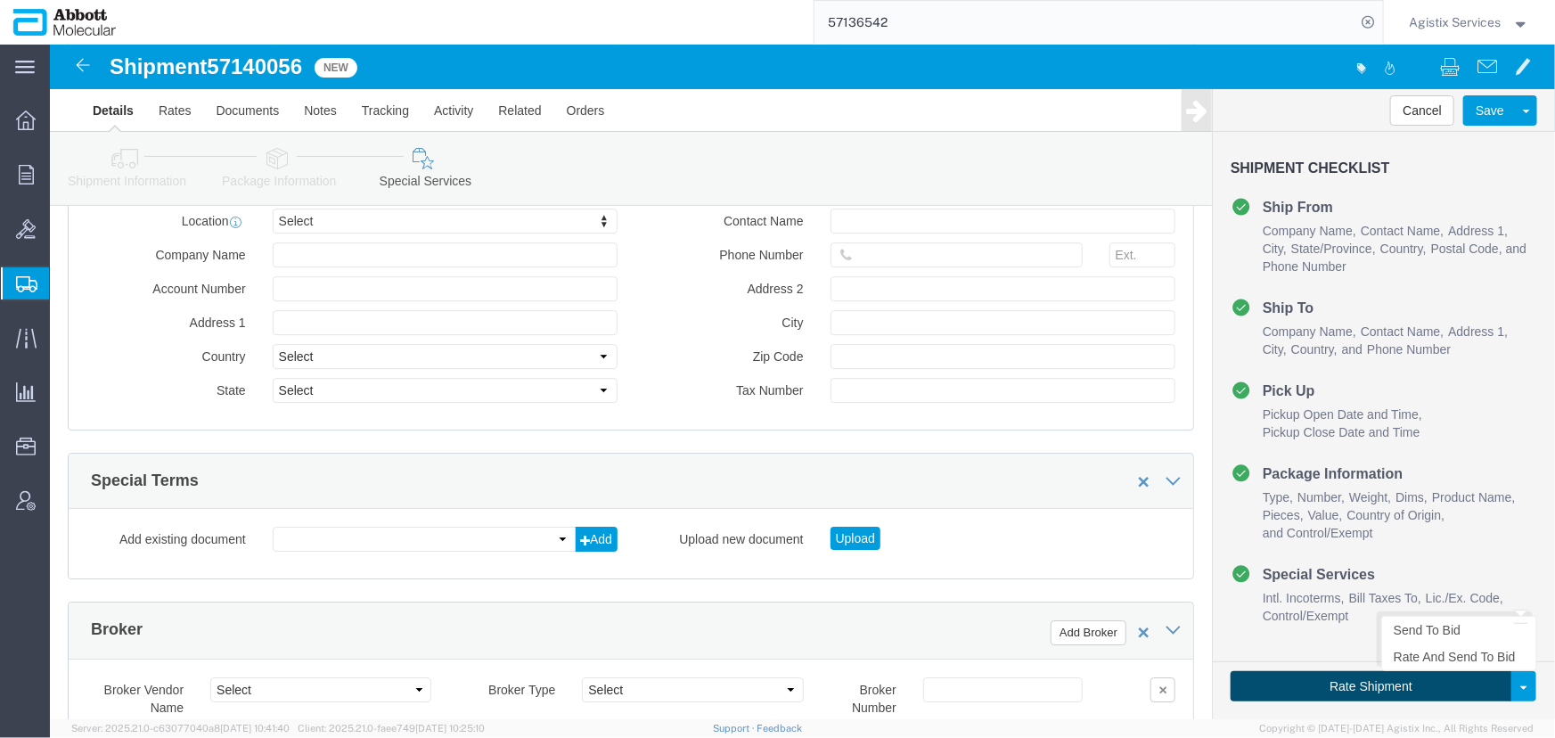
click button "Rate Shipment"
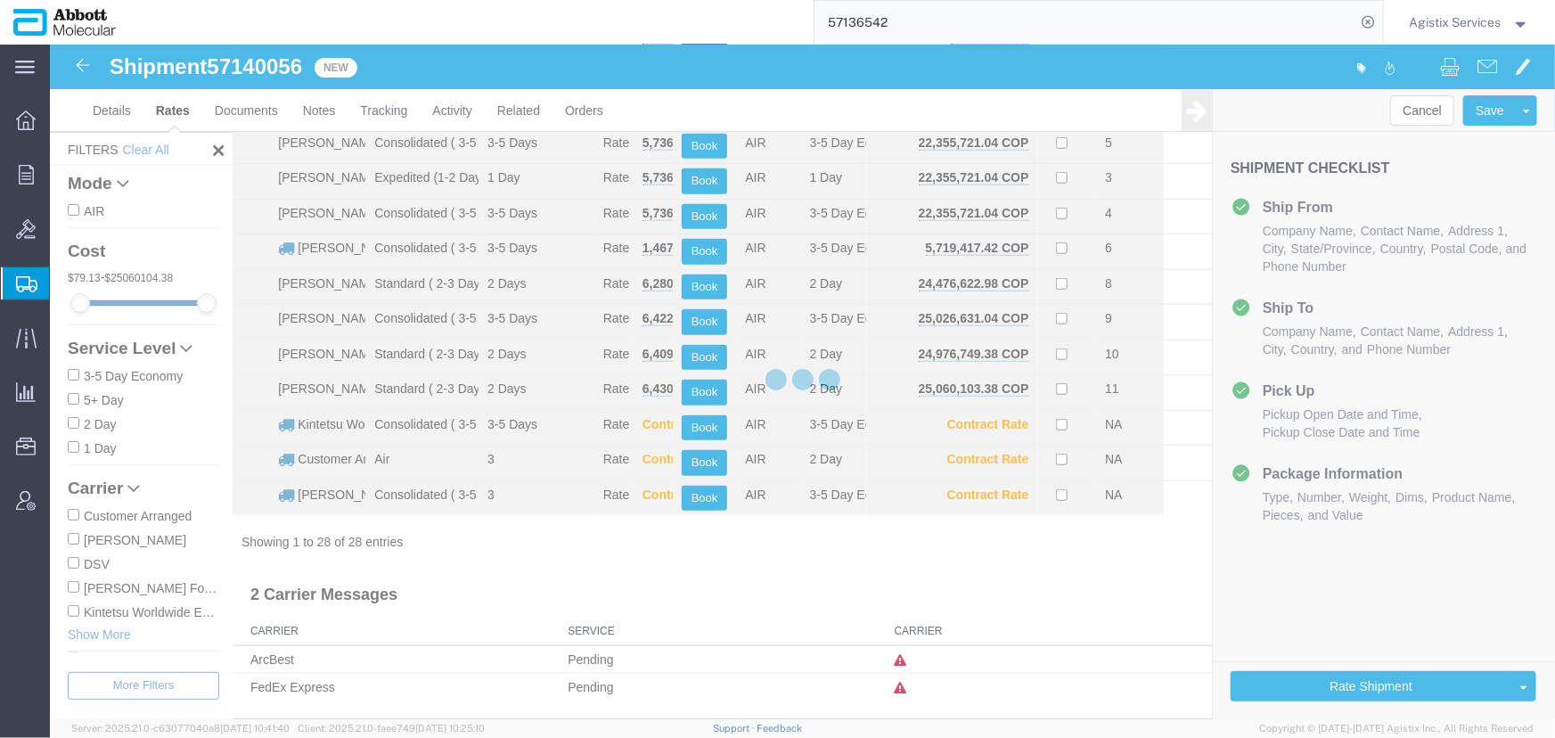
scroll to position [667, 0]
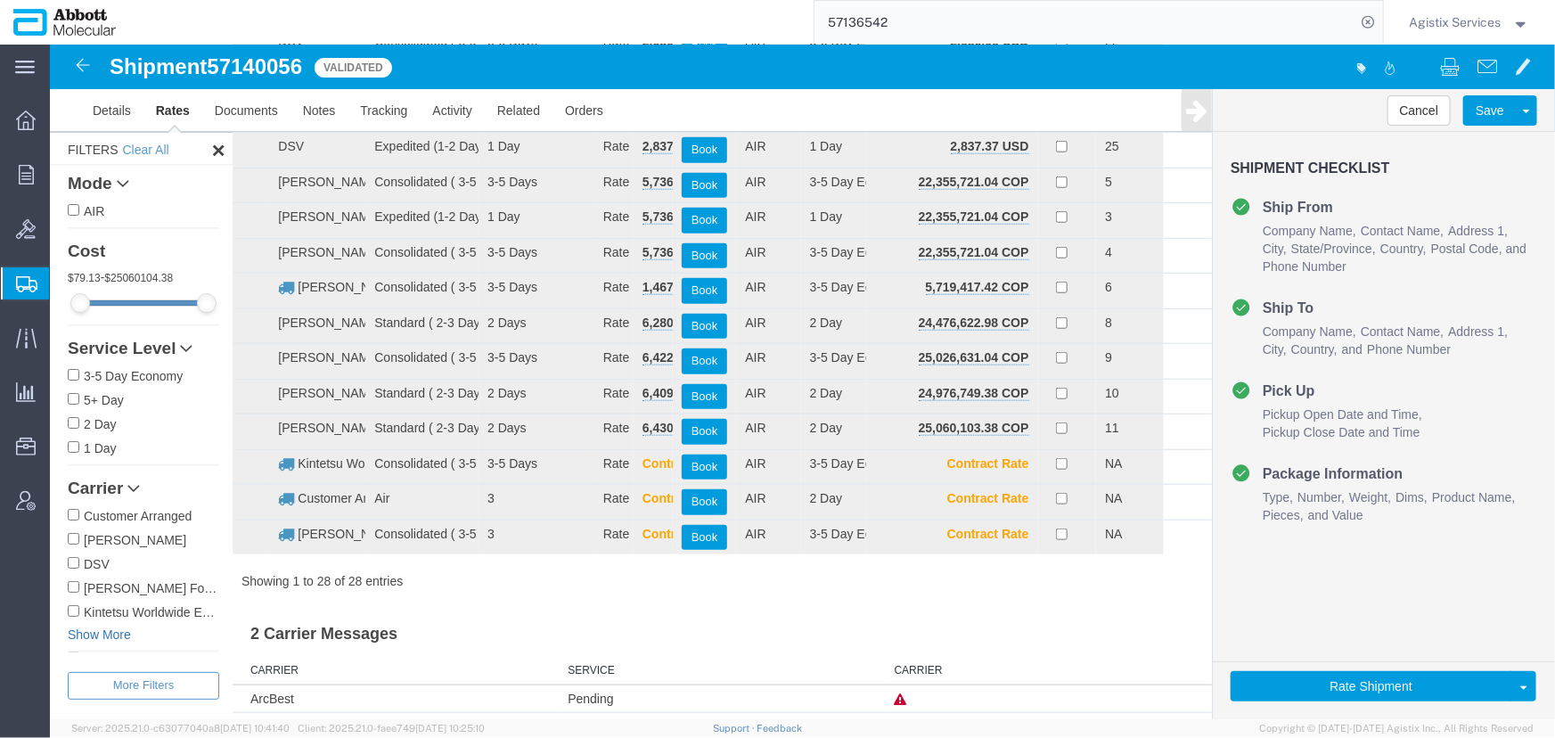
click at [106, 638] on link "Show More" at bounding box center [143, 634] width 152 height 18
click at [72, 640] on input "[PERSON_NAME] & [PERSON_NAME]" at bounding box center [73, 634] width 12 height 12
checkbox input "true"
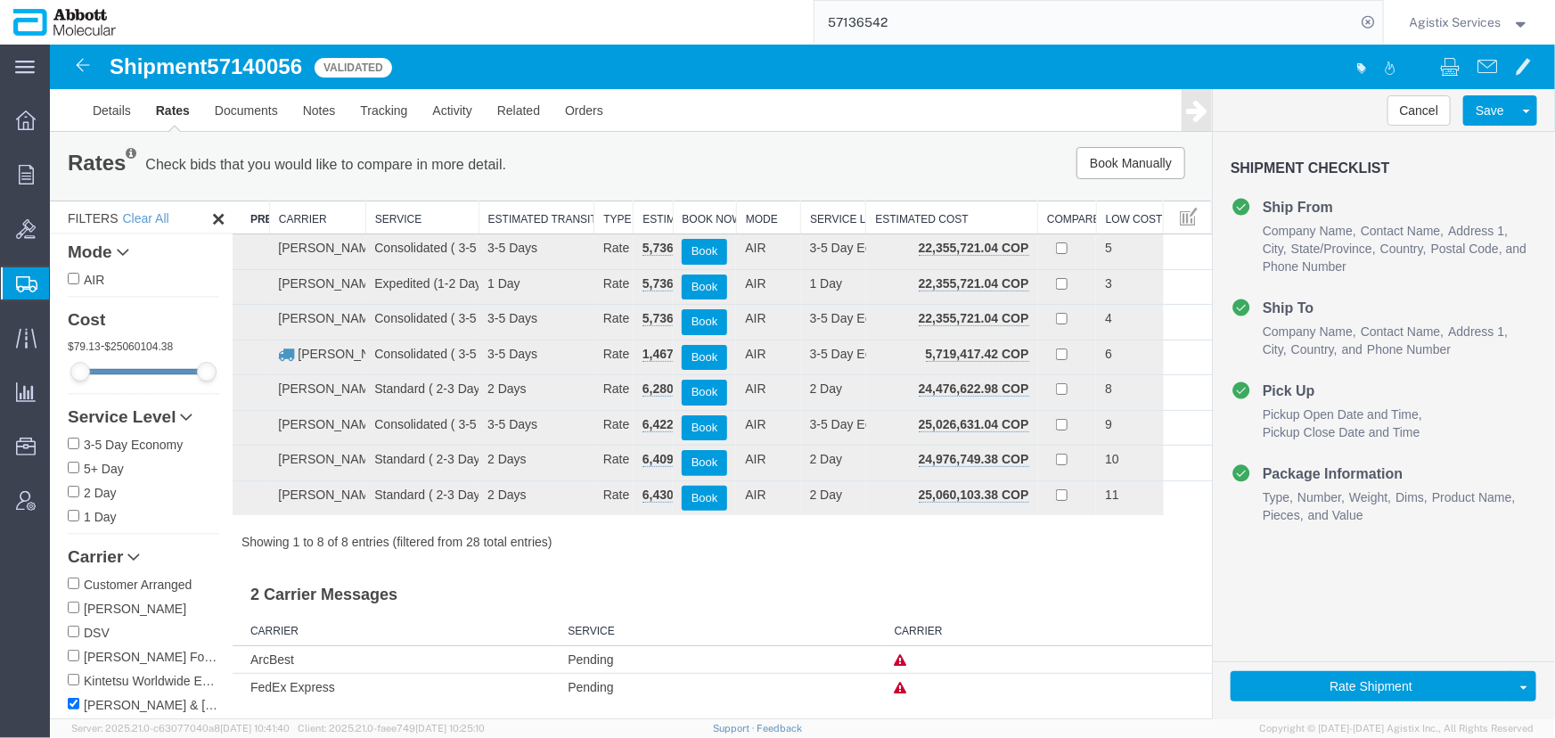
scroll to position [1, 0]
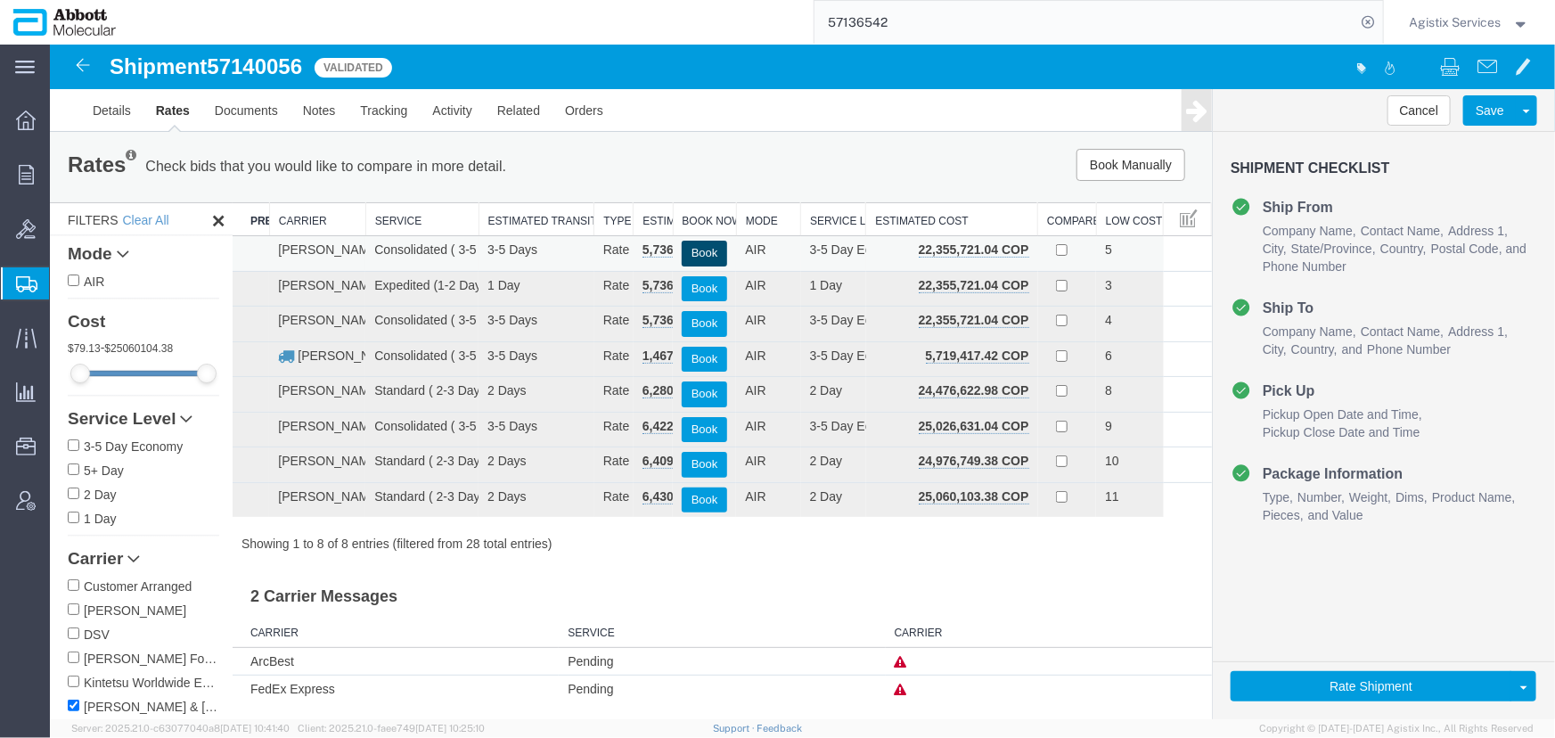
click at [694, 247] on button "Book" at bounding box center [703, 253] width 45 height 26
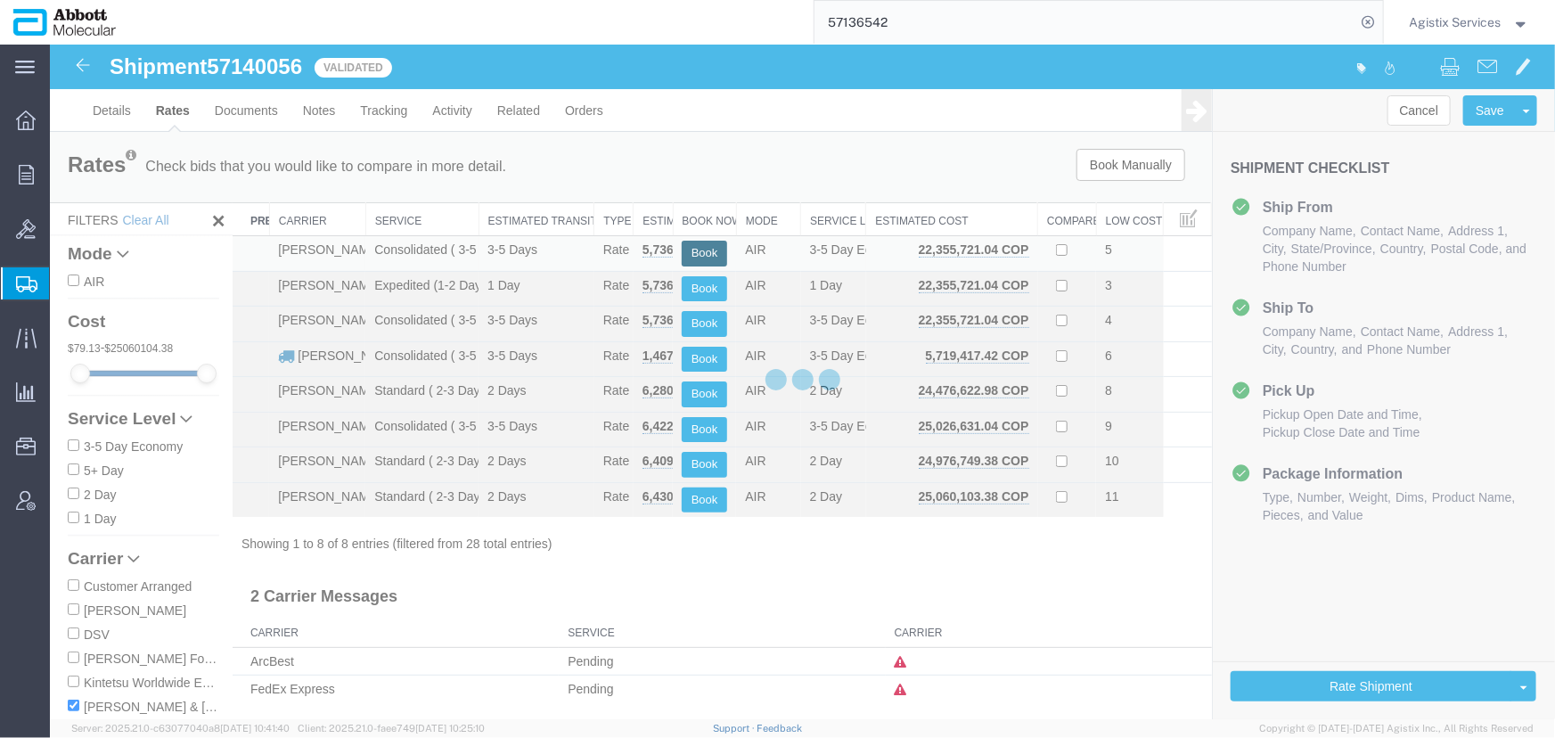
scroll to position [0, 0]
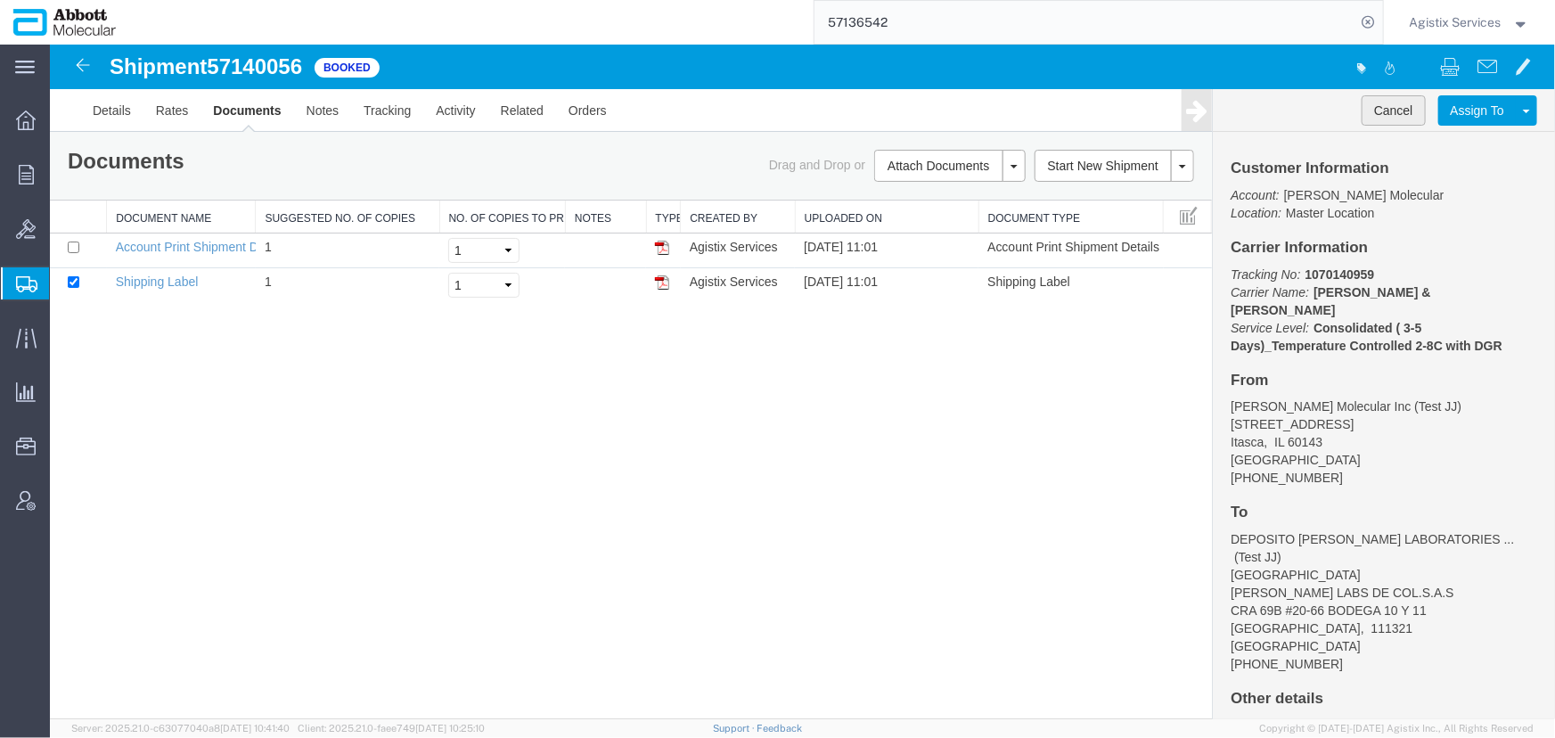
click at [1380, 111] on button "Cancel" at bounding box center [1393, 109] width 64 height 30
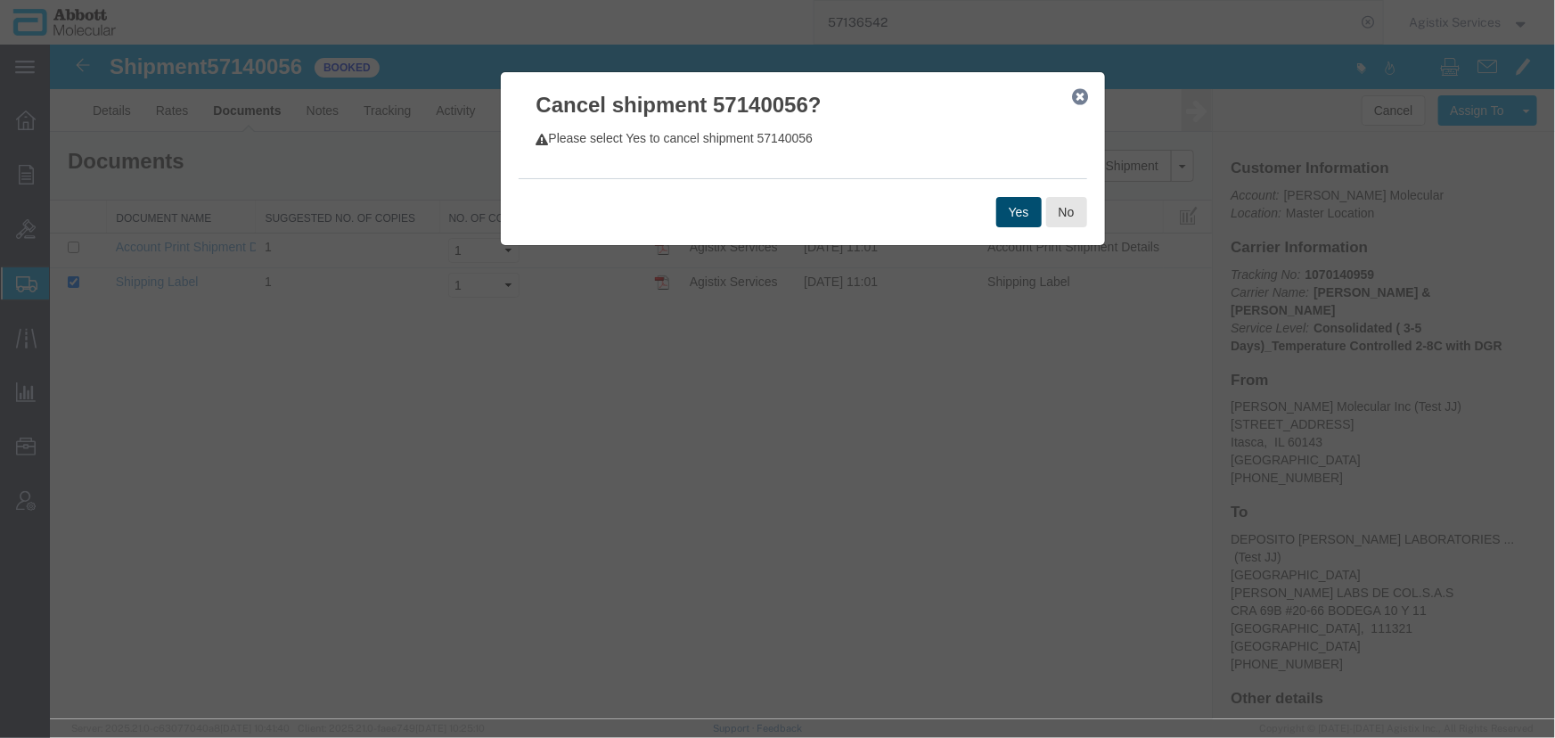
click at [1018, 212] on button "Yes" at bounding box center [1017, 211] width 45 height 30
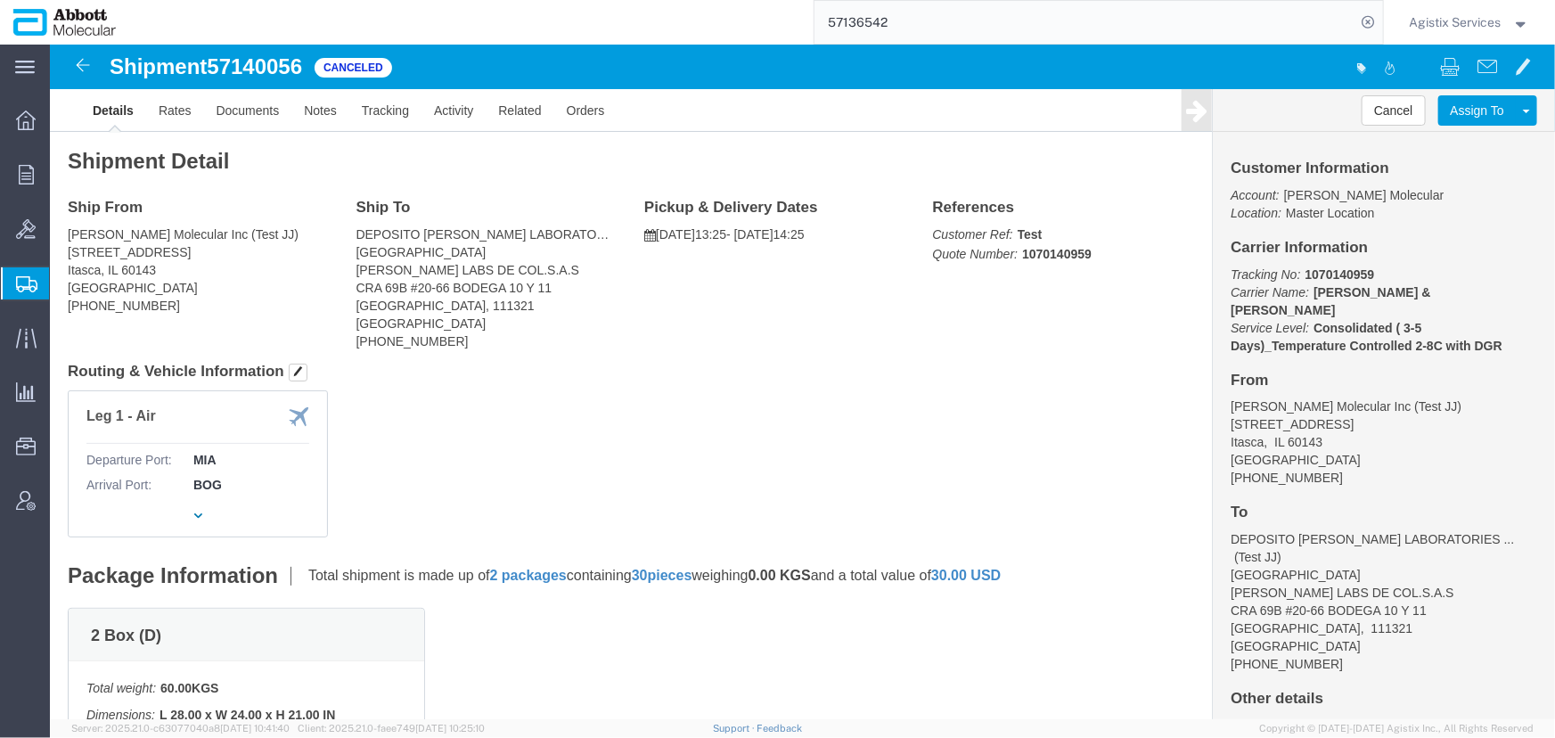
click at [1443, 23] on span "Agistix Services" at bounding box center [1456, 22] width 92 height 20
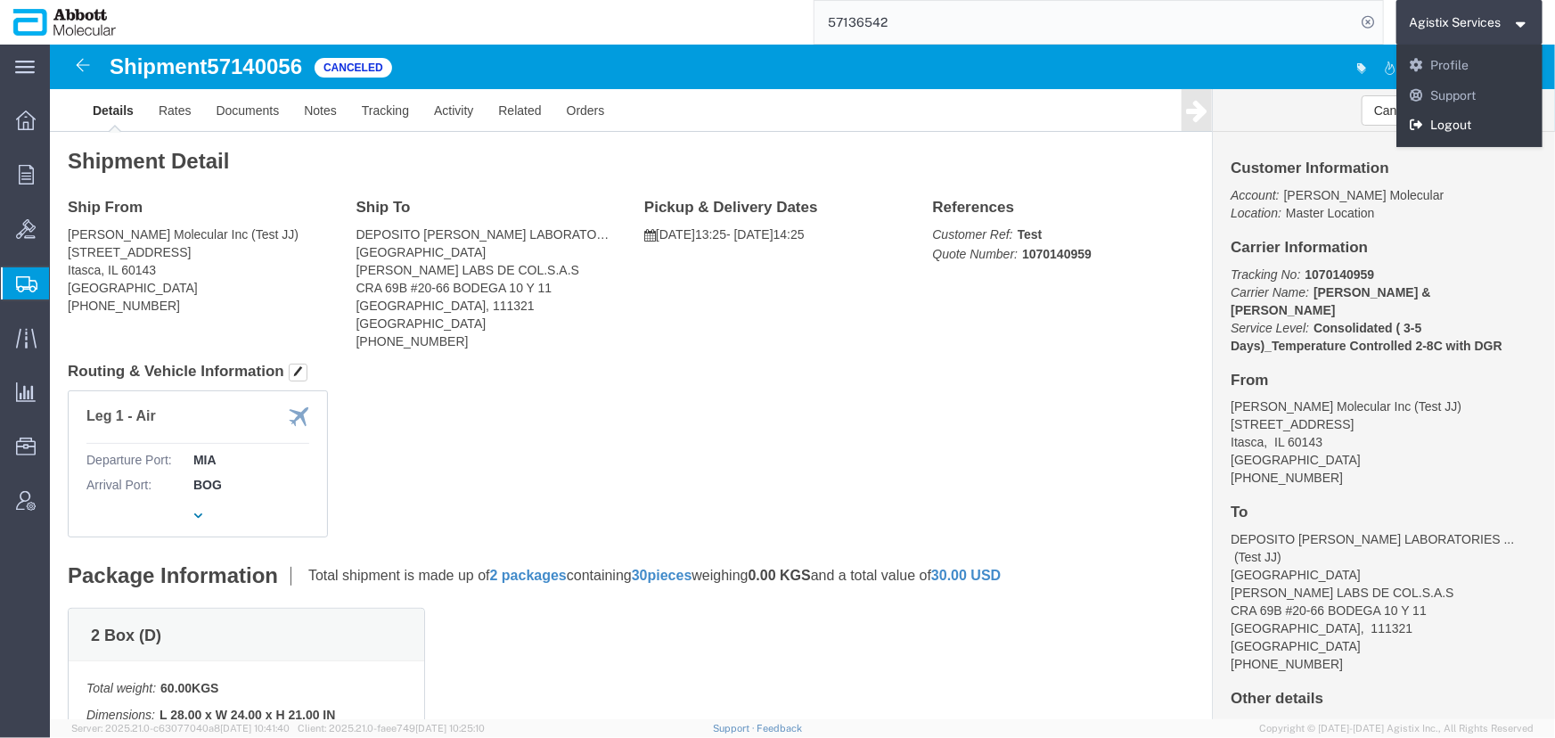
click at [1425, 119] on link "Logout" at bounding box center [1469, 126] width 147 height 30
